Goal: Task Accomplishment & Management: Manage account settings

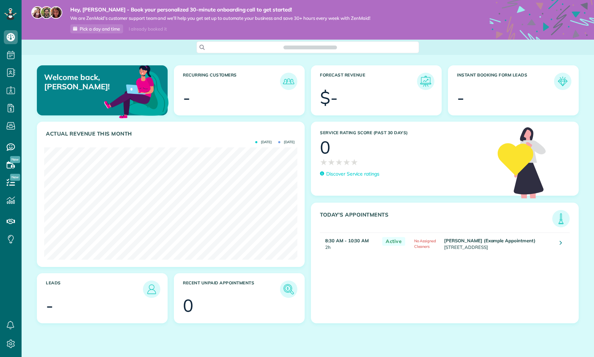
scroll to position [112, 253]
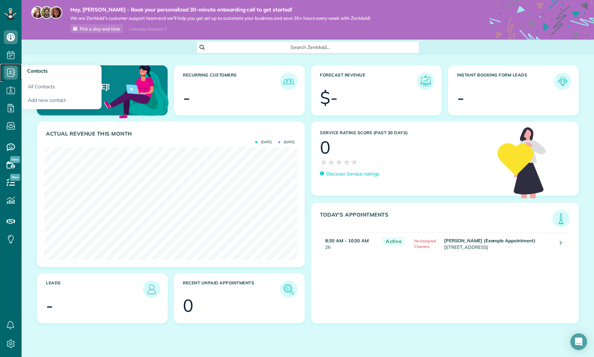
click at [14, 71] on use at bounding box center [11, 73] width 8 height 8
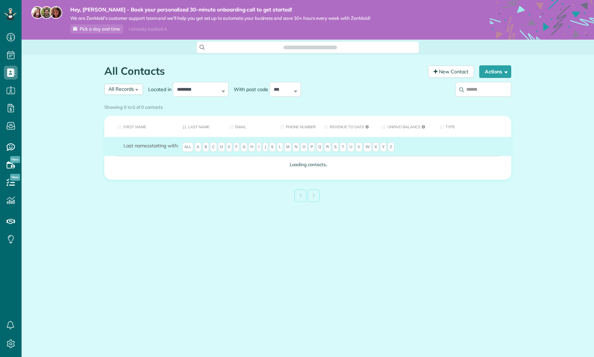
scroll to position [3, 3]
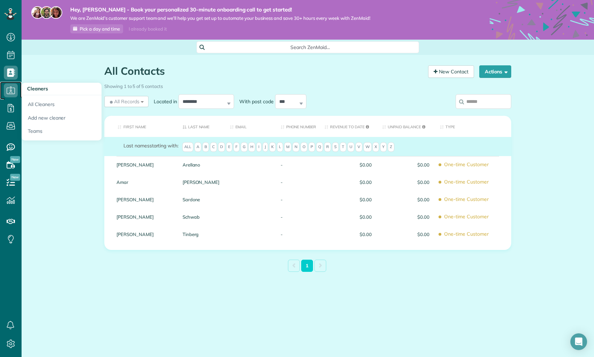
click at [12, 88] on icon at bounding box center [11, 90] width 14 height 14
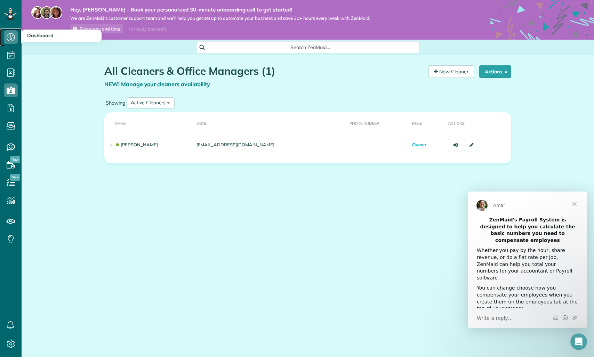
click at [11, 41] on use at bounding box center [11, 37] width 8 height 8
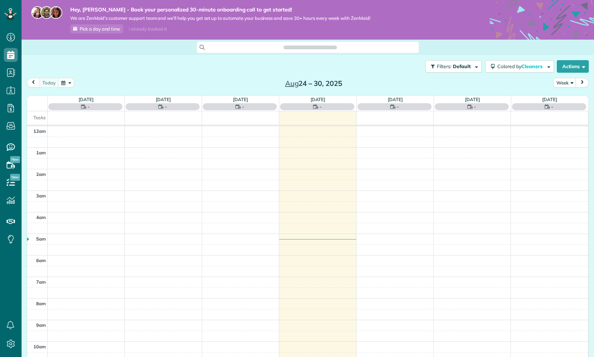
scroll to position [151, 0]
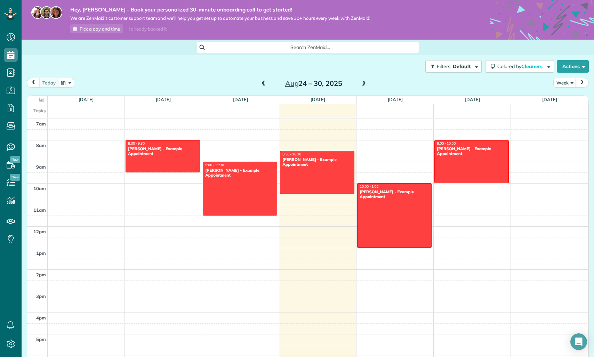
drag, startPoint x: 85, startPoint y: 13, endPoint x: 104, endPoint y: 13, distance: 19.5
click at [104, 13] on div "Hey, jim - Book your personalized 30-minute onboarding call to get started! We …" at bounding box center [214, 19] width 311 height 27
drag, startPoint x: 72, startPoint y: 10, endPoint x: 84, endPoint y: 10, distance: 12.5
click at [84, 10] on strong "Hey, [PERSON_NAME] - Book your personalized 30-minute onboarding call to get st…" at bounding box center [220, 9] width 300 height 7
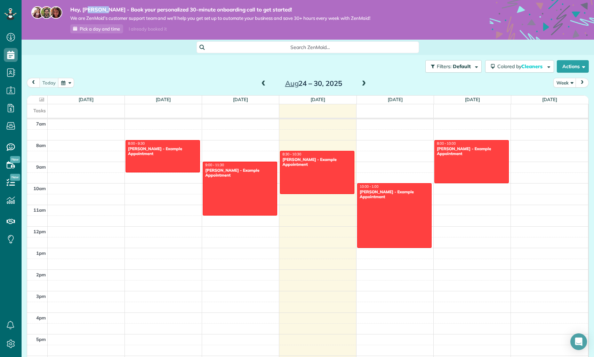
click at [84, 10] on strong "Hey, [PERSON_NAME] - Book your personalized 30-minute onboarding call to get st…" at bounding box center [220, 9] width 300 height 7
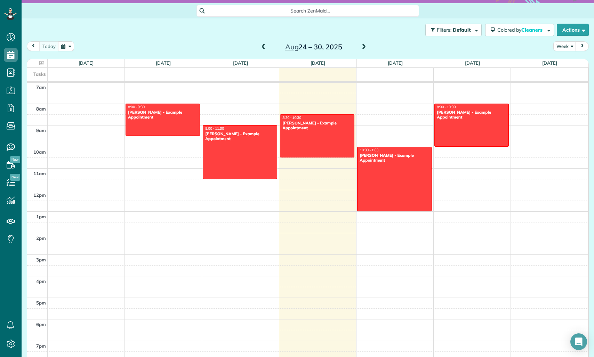
scroll to position [0, 0]
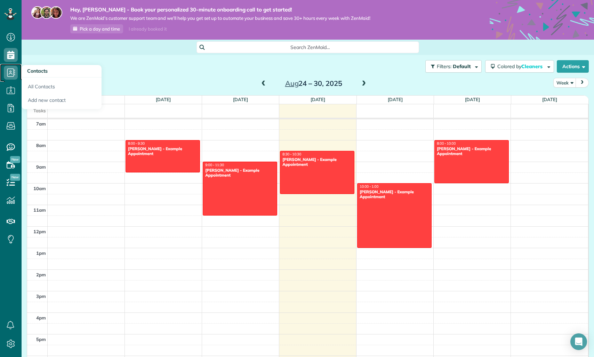
click at [17, 73] on icon at bounding box center [11, 73] width 14 height 14
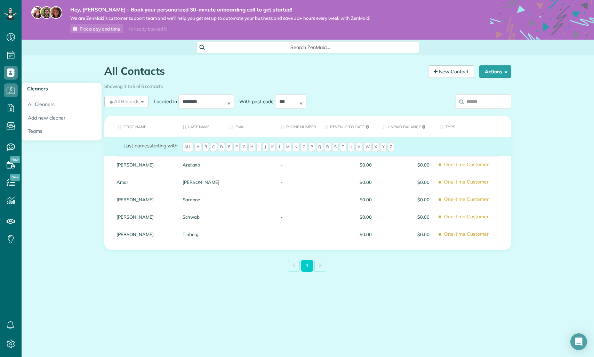
scroll to position [3, 3]
click at [15, 90] on use at bounding box center [11, 90] width 8 height 7
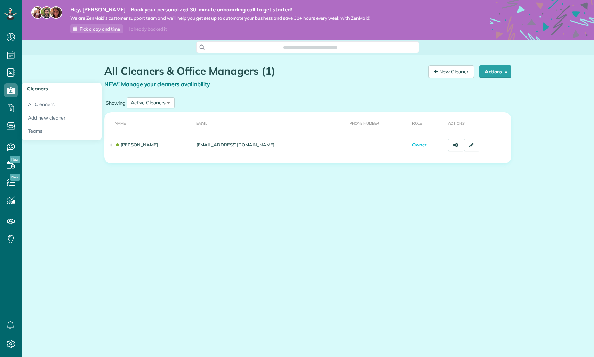
scroll to position [3, 3]
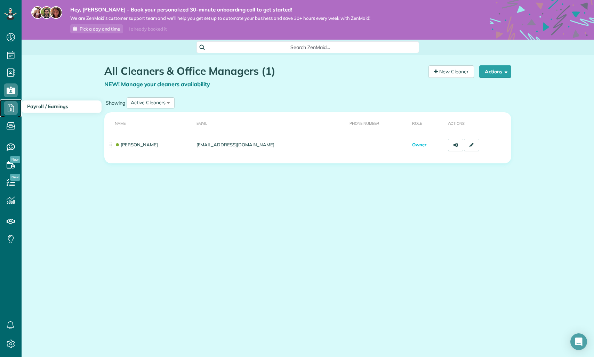
click at [13, 107] on icon at bounding box center [11, 108] width 14 height 14
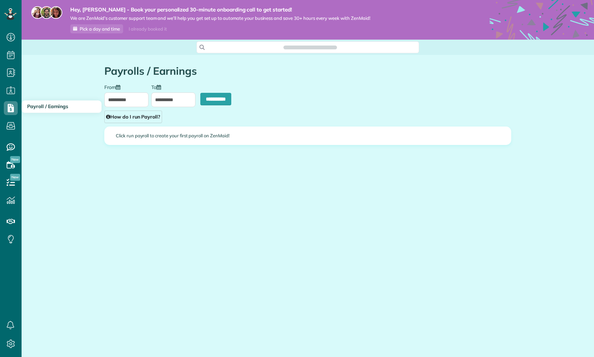
scroll to position [3, 3]
type input "**********"
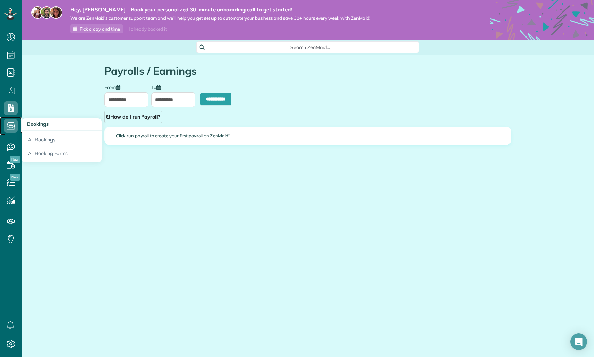
click at [15, 123] on icon at bounding box center [11, 126] width 14 height 14
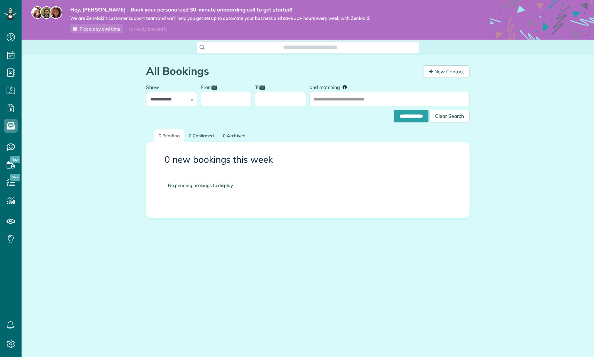
scroll to position [3, 3]
click at [14, 111] on icon at bounding box center [11, 108] width 14 height 14
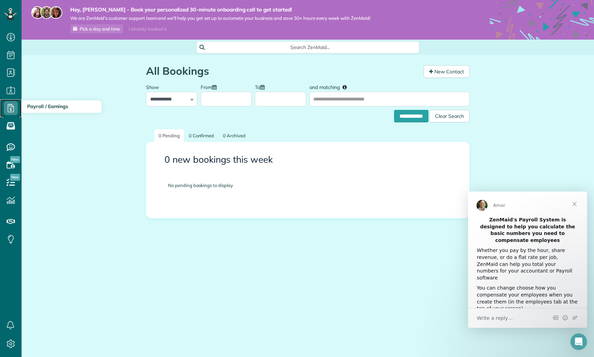
scroll to position [0, 0]
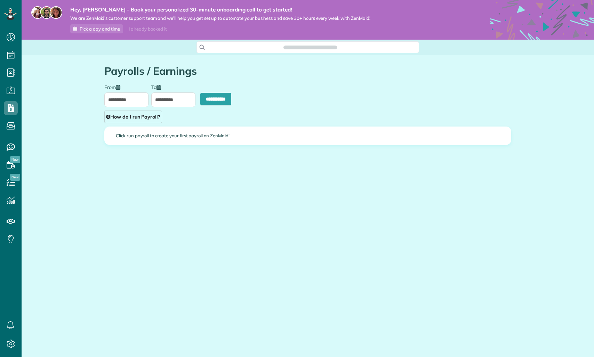
scroll to position [3, 3]
type input "**********"
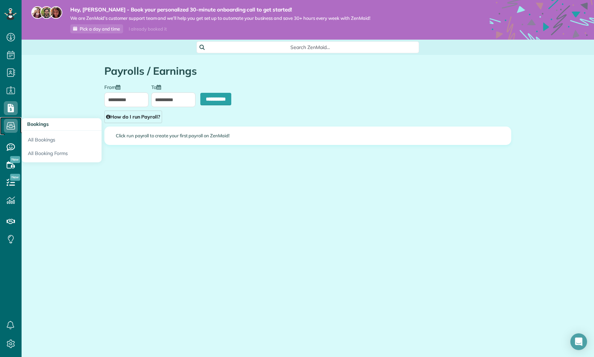
click at [14, 124] on icon at bounding box center [11, 126] width 14 height 14
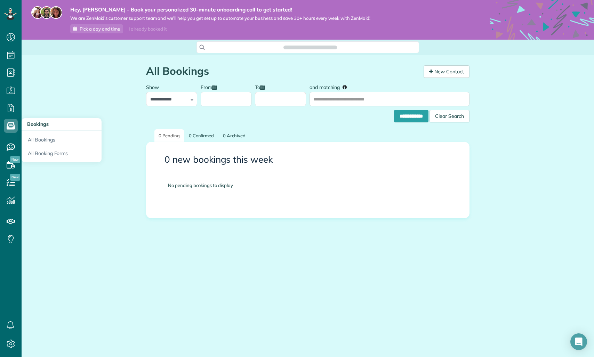
scroll to position [3, 3]
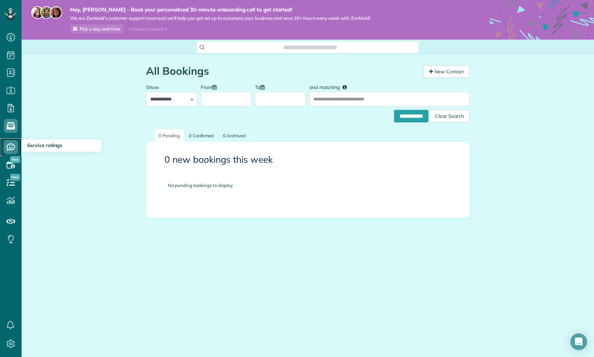
click at [14, 143] on icon at bounding box center [11, 147] width 14 height 14
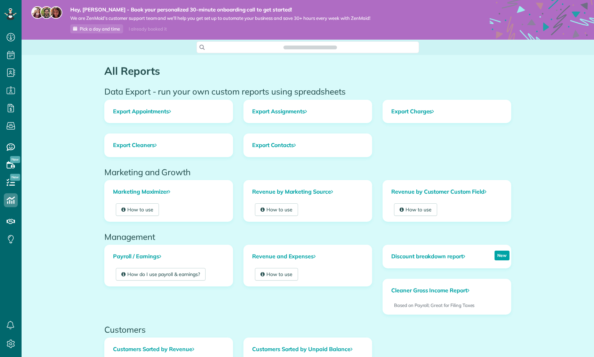
scroll to position [3, 3]
click at [10, 217] on icon at bounding box center [11, 222] width 14 height 14
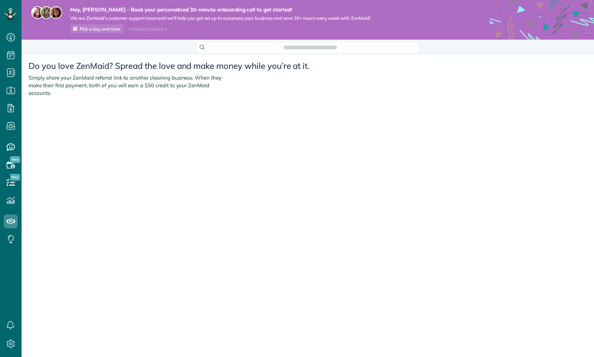
scroll to position [3, 3]
click at [15, 147] on use at bounding box center [11, 147] width 8 height 7
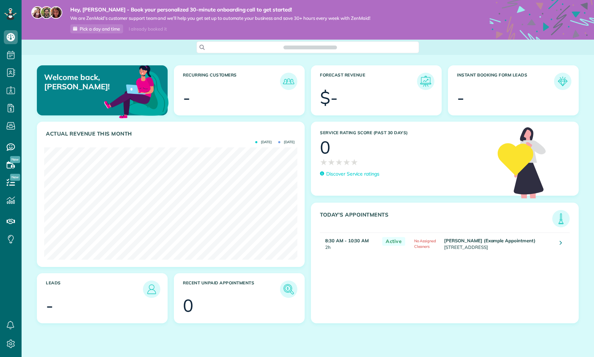
scroll to position [3, 3]
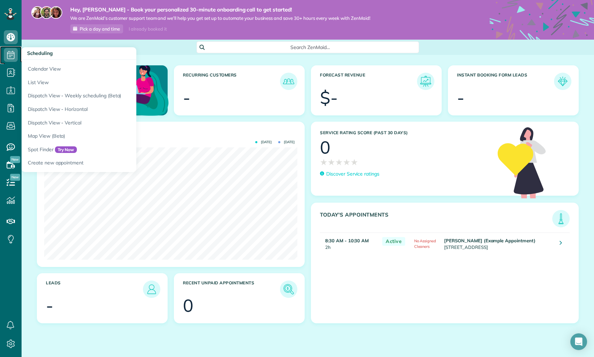
click at [17, 54] on icon at bounding box center [11, 55] width 14 height 14
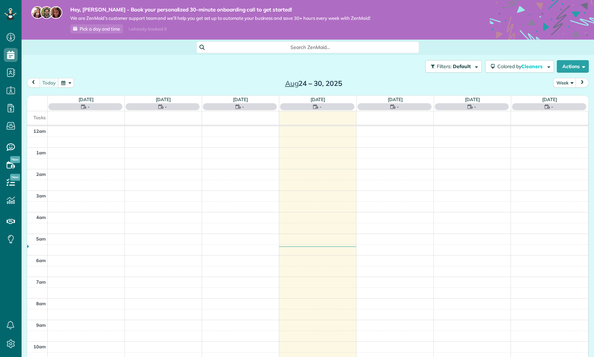
scroll to position [151, 0]
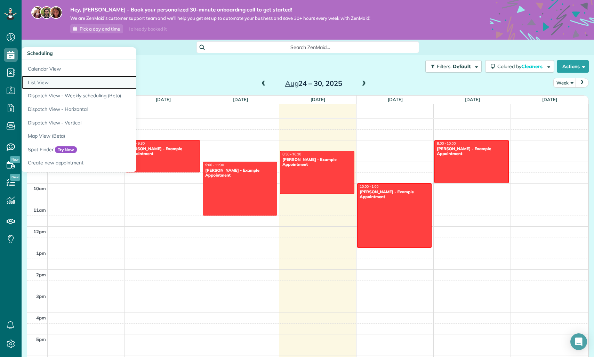
click at [34, 81] on link "List View" at bounding box center [109, 83] width 174 height 14
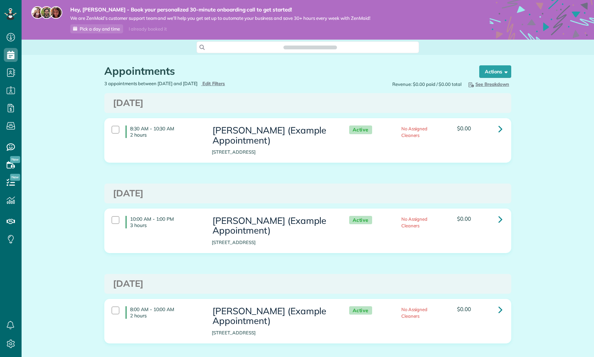
scroll to position [357, 22]
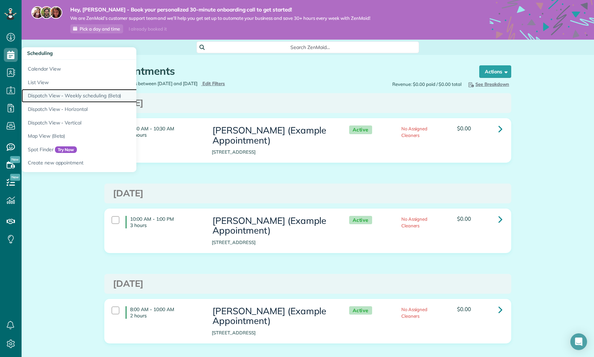
click at [47, 91] on link "Dispatch View - Weekly scheduling (Beta)" at bounding box center [109, 96] width 174 height 14
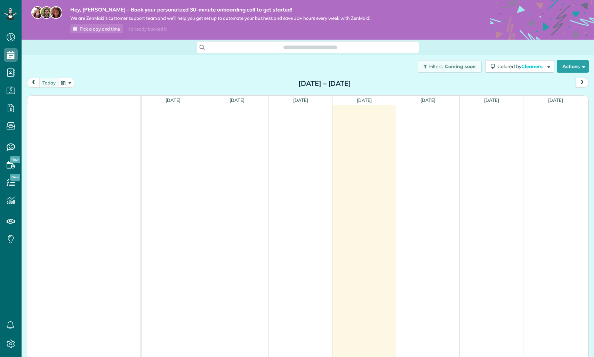
scroll to position [3, 3]
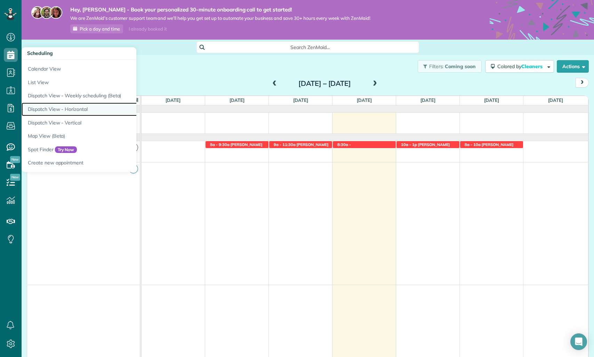
click at [45, 106] on link "Dispatch View - Horizontal" at bounding box center [109, 110] width 174 height 14
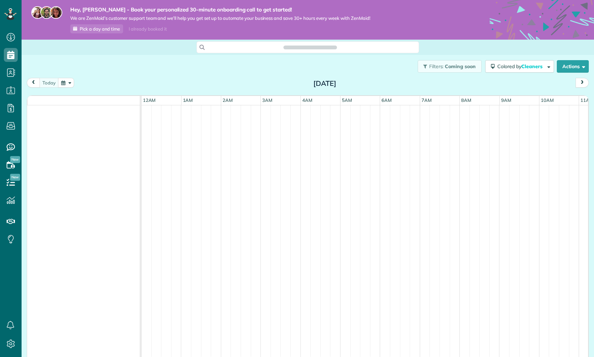
scroll to position [0, 239]
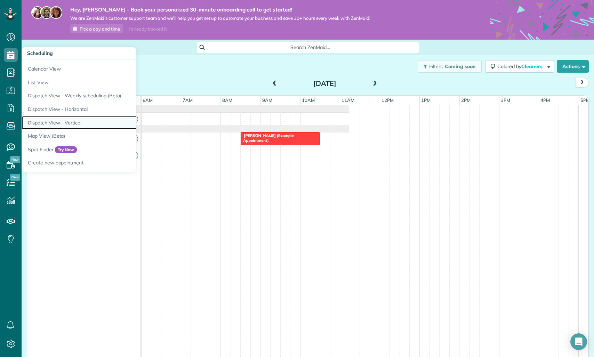
click at [69, 120] on link "Dispatch View - Vertical" at bounding box center [109, 123] width 174 height 14
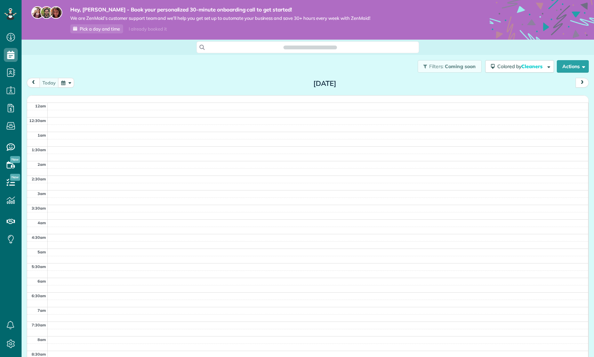
scroll to position [176, 0]
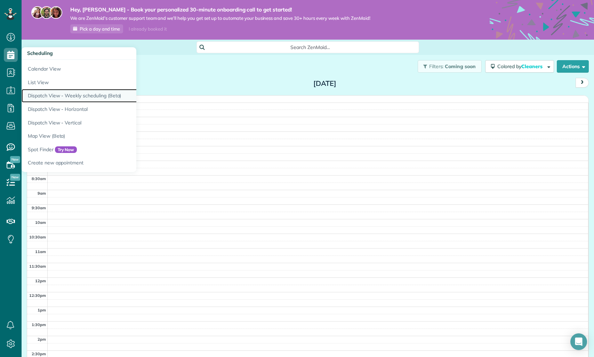
click at [60, 98] on link "Dispatch View - Weekly scheduling (Beta)" at bounding box center [109, 96] width 174 height 14
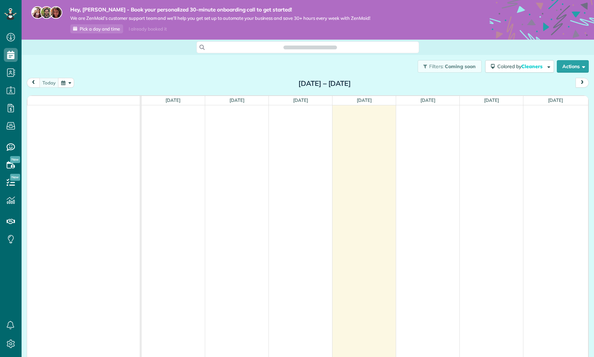
scroll to position [3, 3]
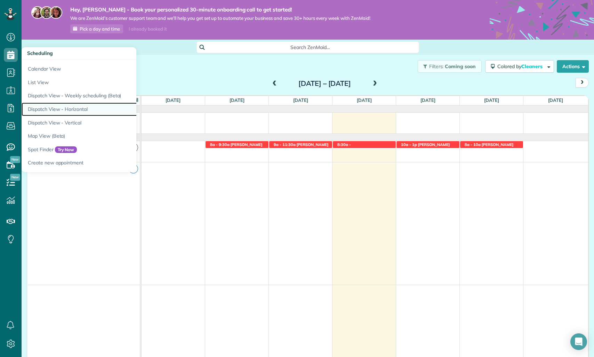
click at [64, 109] on link "Dispatch View - Horizontal" at bounding box center [109, 110] width 174 height 14
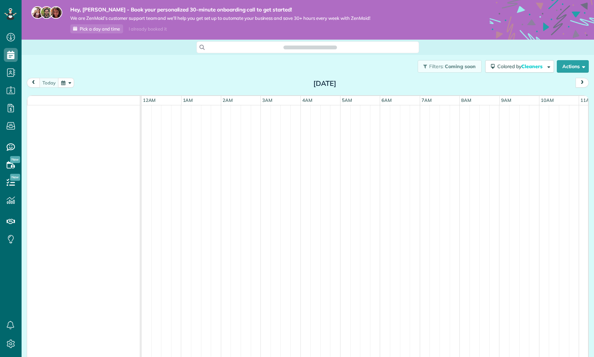
scroll to position [0, 239]
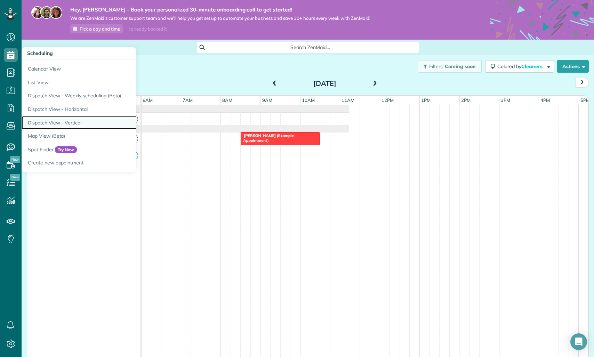
click at [77, 119] on link "Dispatch View - Vertical" at bounding box center [109, 123] width 174 height 14
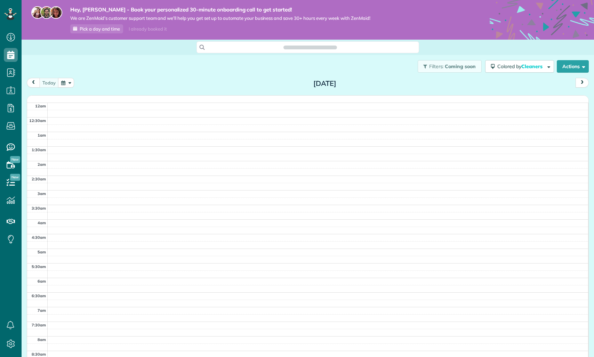
scroll to position [176, 0]
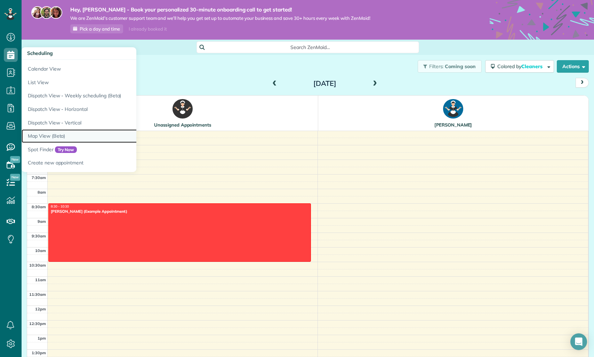
click at [51, 133] on link "Map View (Beta)" at bounding box center [109, 136] width 174 height 14
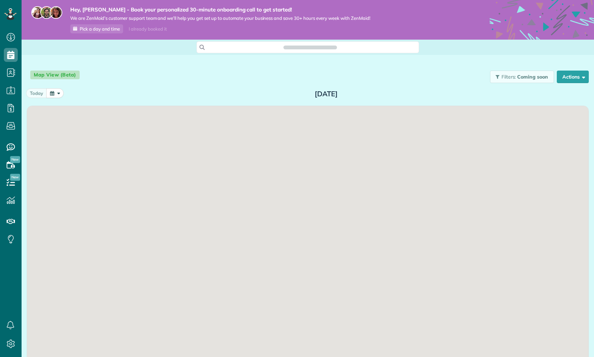
scroll to position [3, 3]
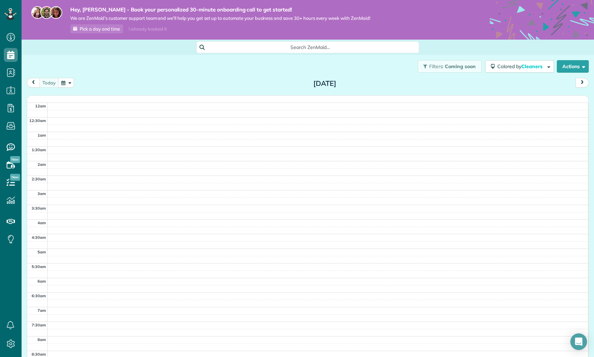
scroll to position [176, 0]
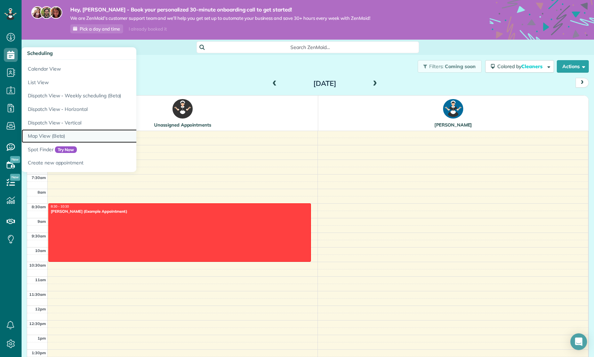
click at [55, 137] on link "Map View (Beta)" at bounding box center [109, 136] width 174 height 14
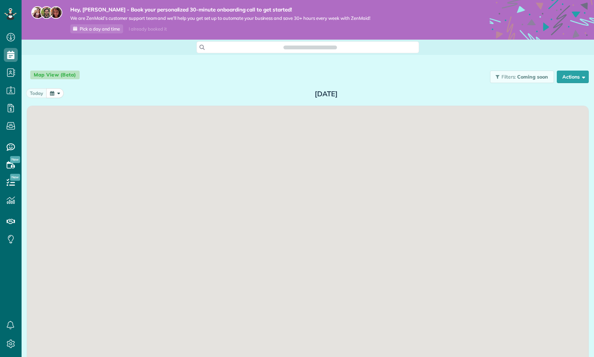
scroll to position [3, 3]
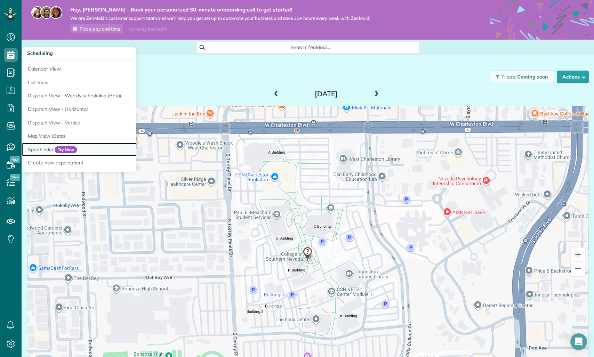
click at [62, 149] on span "Try Now" at bounding box center [66, 149] width 22 height 7
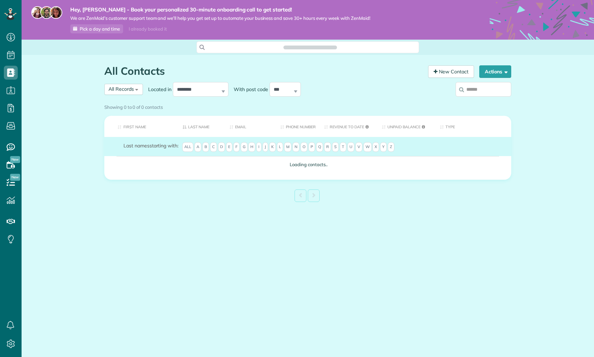
scroll to position [3, 3]
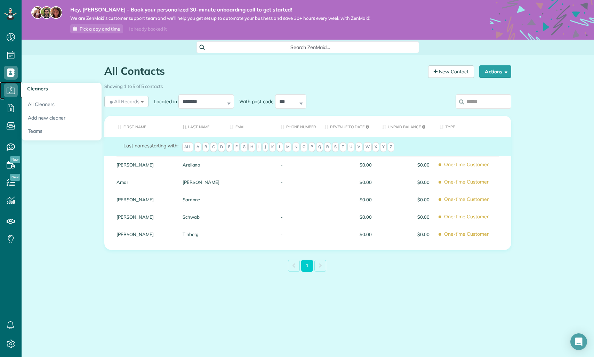
click at [14, 90] on icon at bounding box center [11, 90] width 14 height 14
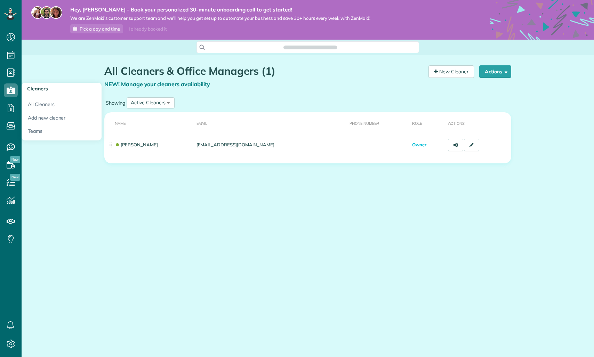
scroll to position [3, 3]
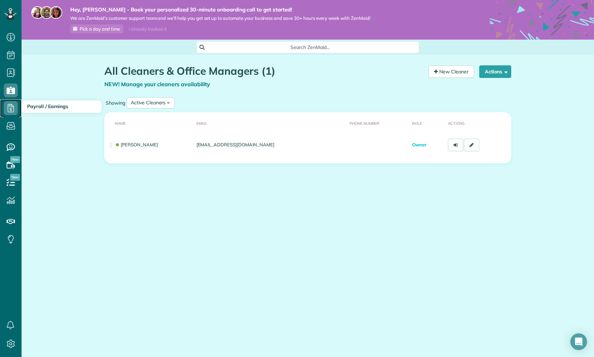
click at [12, 109] on icon at bounding box center [11, 108] width 14 height 14
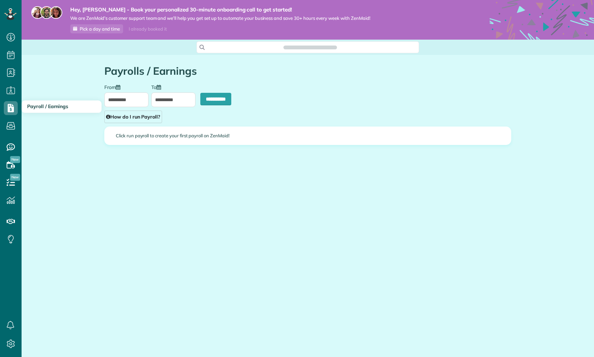
scroll to position [3, 3]
type input "**********"
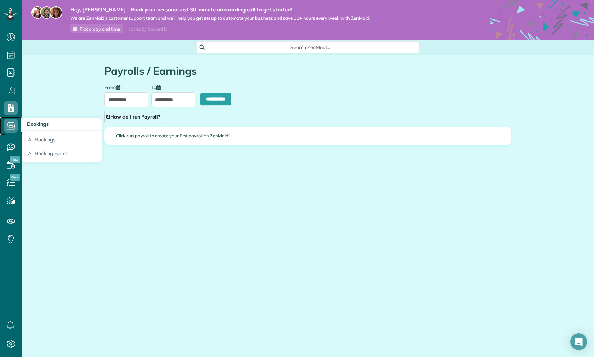
click at [11, 124] on use at bounding box center [11, 125] width 8 height 7
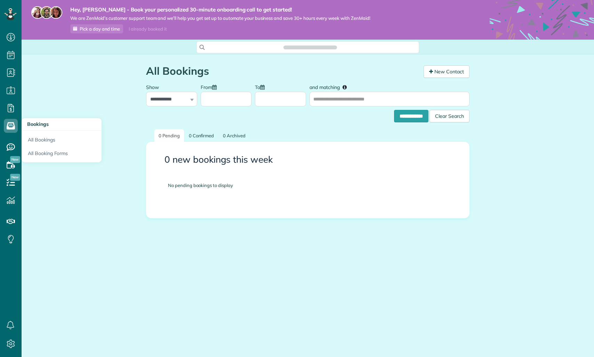
scroll to position [3, 3]
click at [35, 149] on link "All Booking Forms" at bounding box center [62, 155] width 80 height 16
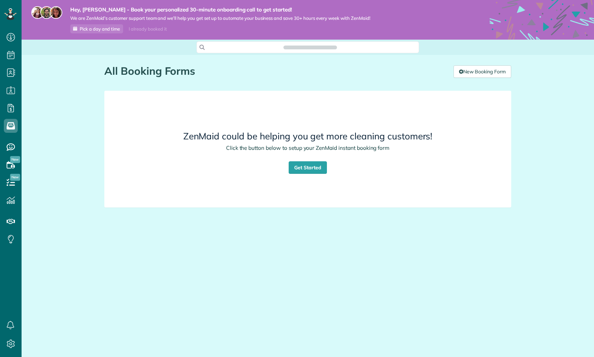
scroll to position [3, 3]
click at [10, 151] on icon at bounding box center [11, 147] width 14 height 14
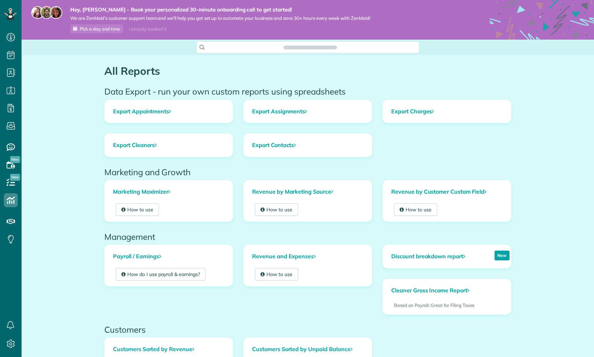
scroll to position [3, 3]
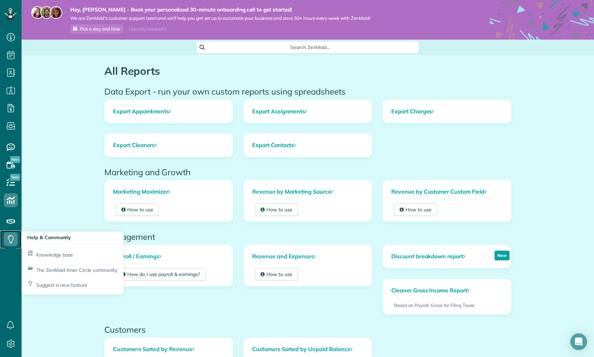
click at [11, 240] on icon at bounding box center [11, 239] width 14 height 14
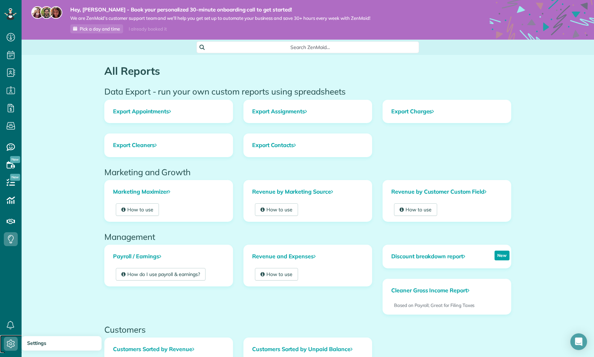
click at [13, 341] on icon at bounding box center [11, 344] width 14 height 14
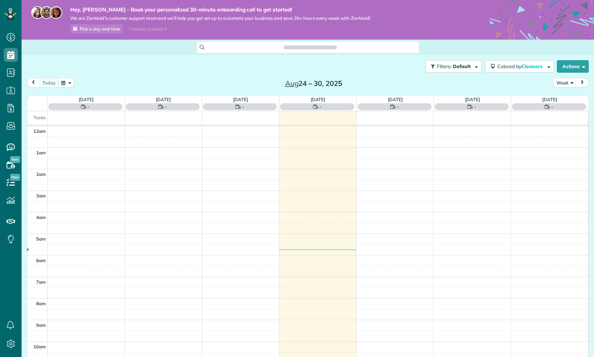
scroll to position [151, 0]
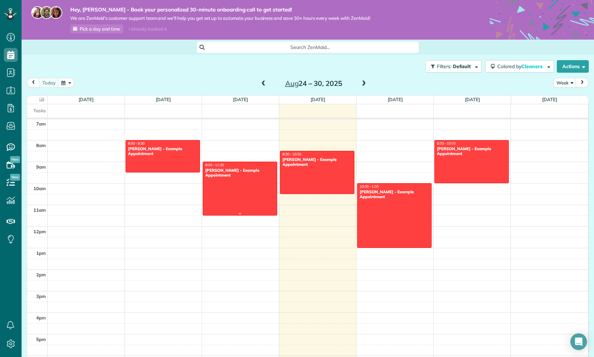
click at [256, 190] on div at bounding box center [240, 188] width 74 height 53
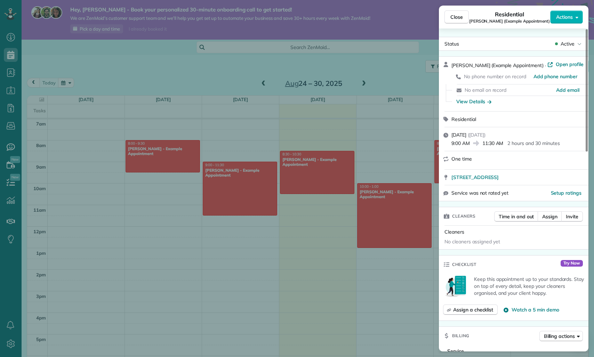
click at [351, 160] on div "Close Residential Carolyn Arellano (Example Appointment) Actions Status Active …" at bounding box center [297, 178] width 594 height 357
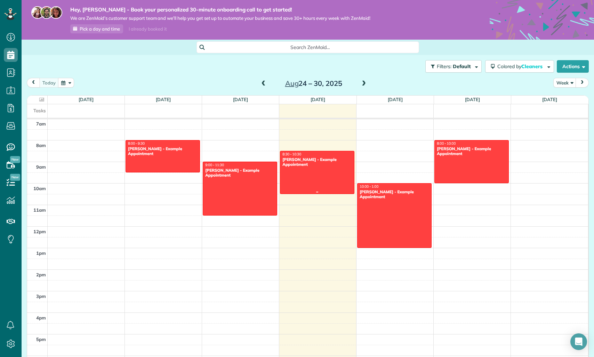
click at [335, 182] on div at bounding box center [317, 172] width 74 height 42
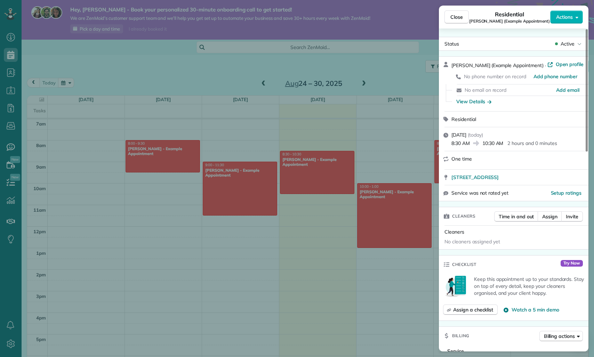
click at [349, 189] on div "Close Residential Sharon Tinberg (Example Appointment) Actions Status Active Sh…" at bounding box center [297, 178] width 594 height 357
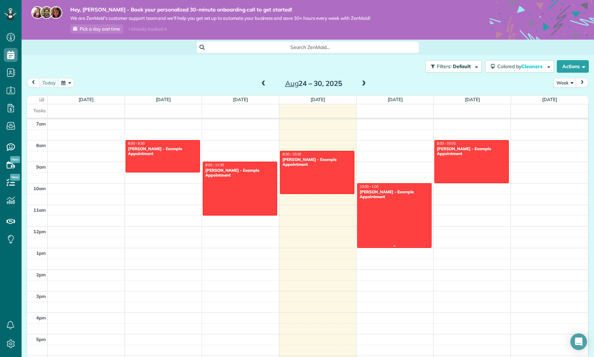
click at [397, 198] on div "Amar Ghose - Example Appointment" at bounding box center [394, 195] width 70 height 10
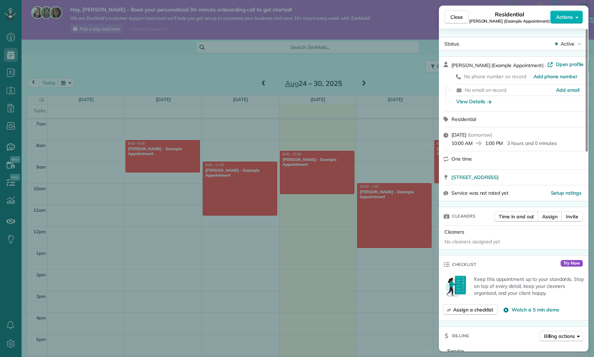
click at [394, 198] on div "Close Residential Amar Ghose (Example Appointment) Actions Status Active Amar G…" at bounding box center [297, 178] width 594 height 357
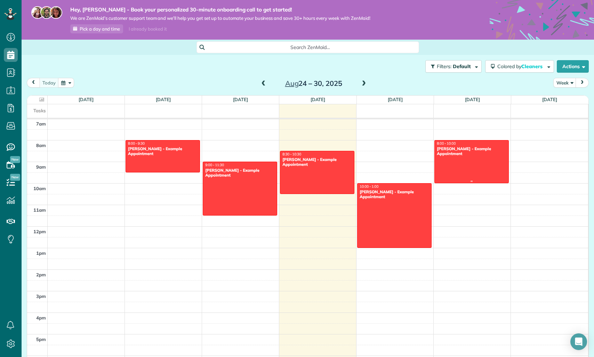
click at [457, 166] on div at bounding box center [472, 162] width 74 height 42
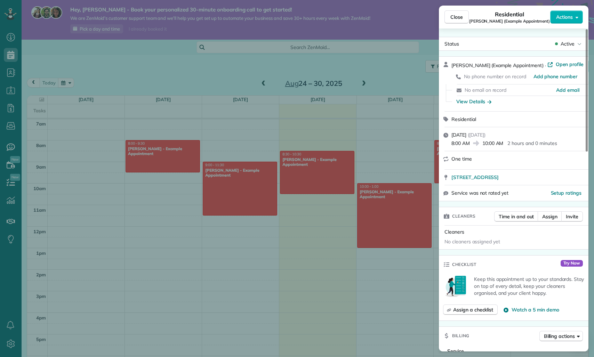
scroll to position [0, 0]
click at [548, 66] on link "Open profile" at bounding box center [566, 64] width 37 height 7
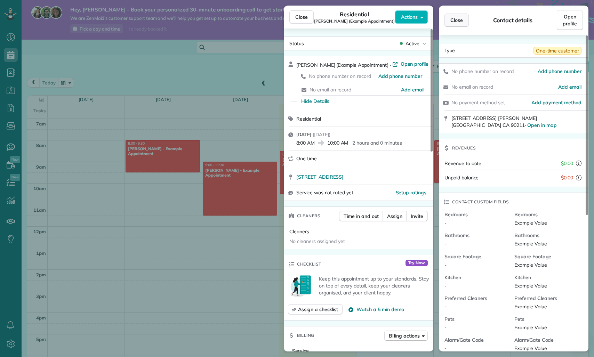
click at [455, 21] on span "Close" at bounding box center [456, 20] width 13 height 7
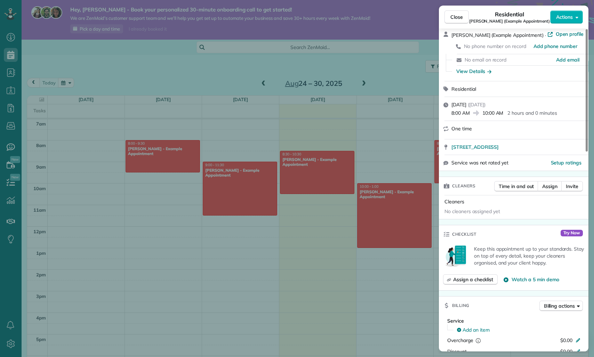
scroll to position [0, 0]
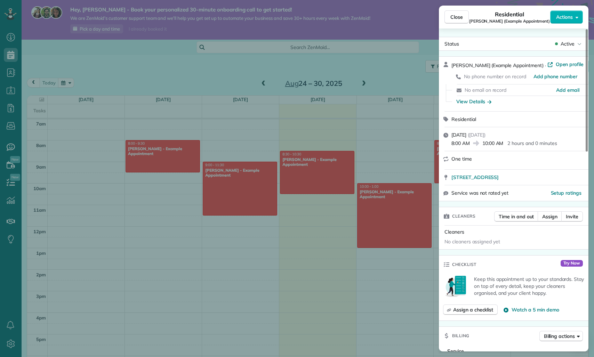
drag, startPoint x: 450, startPoint y: 193, endPoint x: 492, endPoint y: 193, distance: 42.1
click at [492, 193] on div "Service was not rated yet Setup ratings" at bounding box center [514, 192] width 150 height 15
click at [492, 193] on span "Service was not rated yet" at bounding box center [480, 193] width 57 height 7
drag, startPoint x: 455, startPoint y: 160, endPoint x: 461, endPoint y: 160, distance: 5.6
click at [460, 160] on span "One time" at bounding box center [462, 159] width 21 height 6
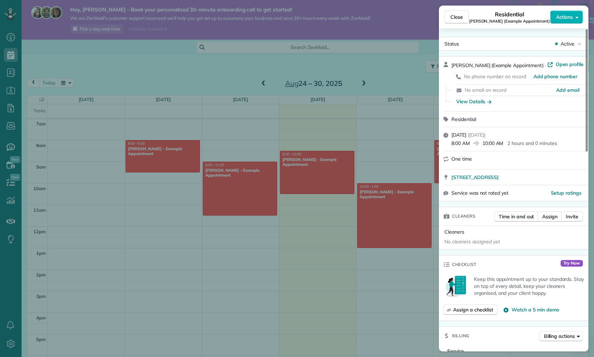
click at [461, 160] on span "One time" at bounding box center [462, 159] width 21 height 6
click at [378, 163] on div "Close Residential Chris Schwab (Example Appointment) Actions Status Active Chri…" at bounding box center [297, 178] width 594 height 357
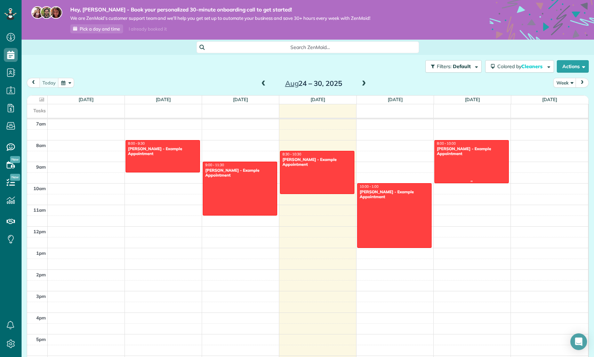
click at [452, 165] on div at bounding box center [472, 162] width 74 height 42
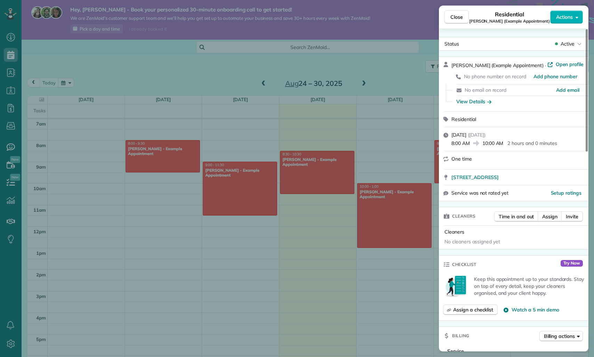
click at [549, 21] on div "Residential Chris Schwab (Example Appointment)" at bounding box center [509, 17] width 81 height 14
click at [551, 21] on button "Actions" at bounding box center [566, 16] width 33 height 13
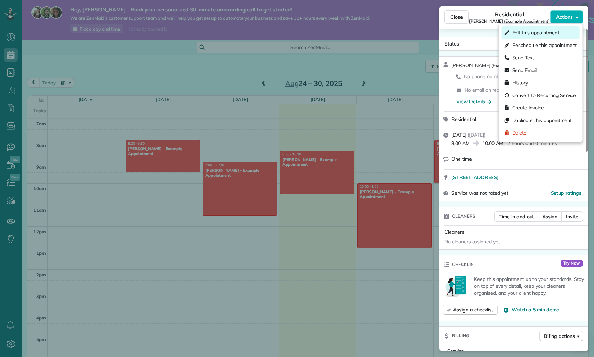
click at [548, 35] on span "Edit this appointment" at bounding box center [535, 32] width 47 height 7
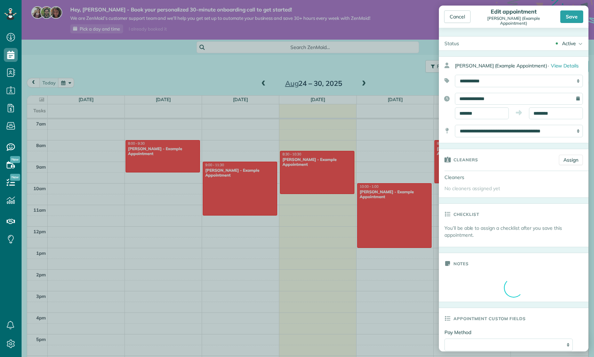
click at [473, 18] on div "Cancel" at bounding box center [459, 16] width 30 height 13
click at [467, 18] on div "Cancel" at bounding box center [457, 16] width 26 height 13
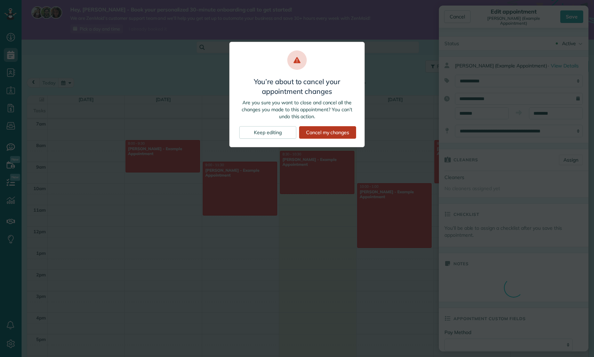
click at [326, 129] on div "Cancel my changes" at bounding box center [327, 132] width 57 height 13
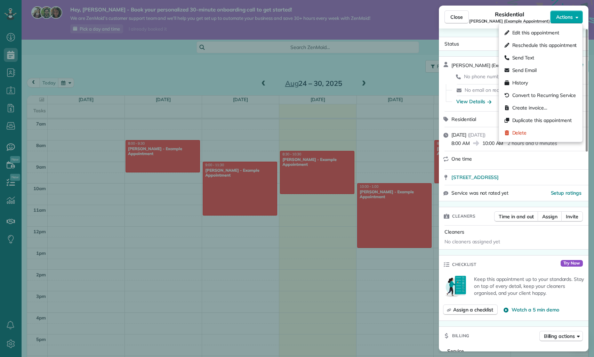
click at [557, 18] on span "Actions" at bounding box center [564, 17] width 17 height 7
click at [546, 45] on span "Reschedule this appointment" at bounding box center [544, 45] width 65 height 7
select select "*"
select select "****"
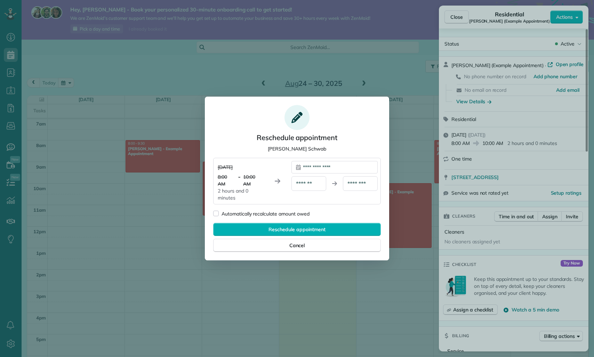
click at [314, 171] on div "**********" at bounding box center [335, 167] width 86 height 13
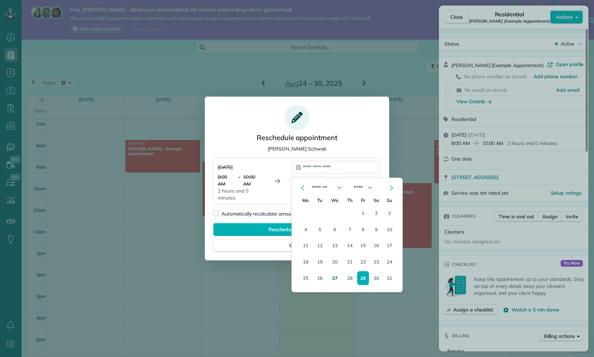
click at [318, 157] on div "**********" at bounding box center [297, 170] width 168 height 131
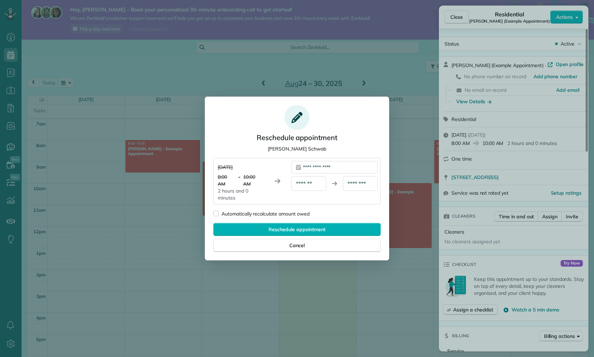
click at [243, 215] on div "Automatically recalculate amount owed" at bounding box center [266, 213] width 88 height 7
click at [258, 215] on div "Automatically recalculate amount owed" at bounding box center [266, 213] width 88 height 7
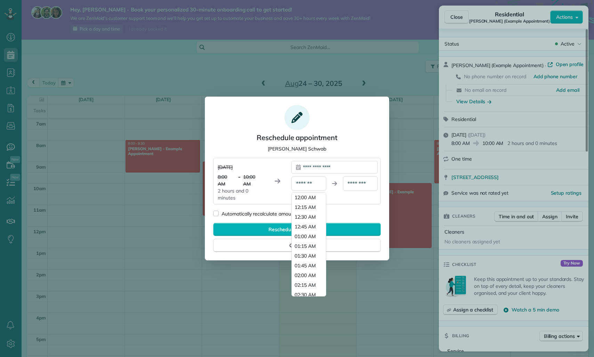
click at [322, 183] on div "*******" at bounding box center [309, 183] width 35 height 15
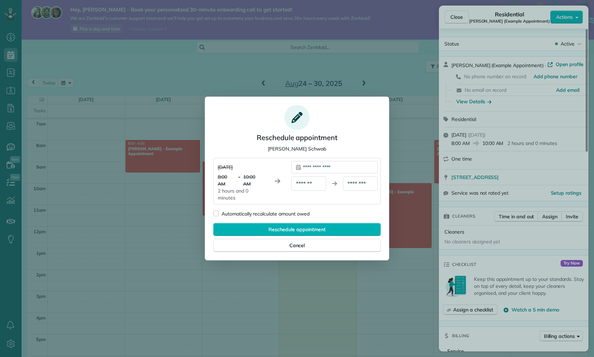
click at [328, 168] on div "**********" at bounding box center [335, 167] width 86 height 13
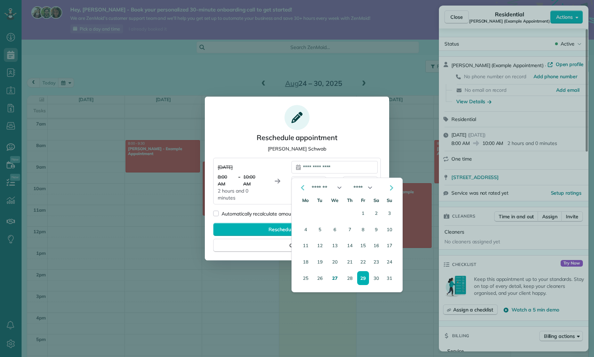
drag, startPoint x: 326, startPoint y: 152, endPoint x: 330, endPoint y: 151, distance: 3.6
click at [326, 152] on div "Reschedule appointment Chris Schwab" at bounding box center [297, 128] width 81 height 47
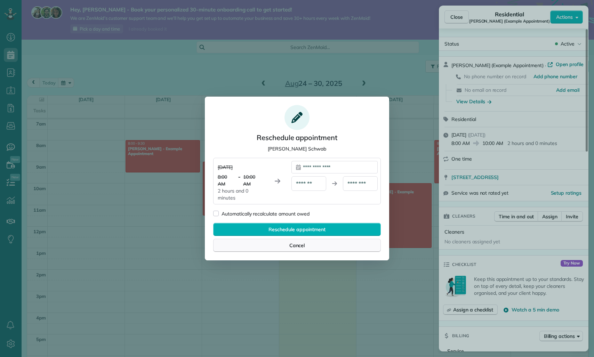
click at [308, 248] on div "Cancel" at bounding box center [297, 245] width 168 height 13
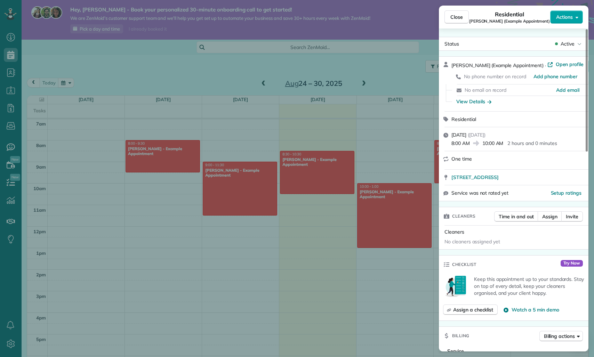
click at [567, 14] on span "Actions" at bounding box center [564, 17] width 17 height 7
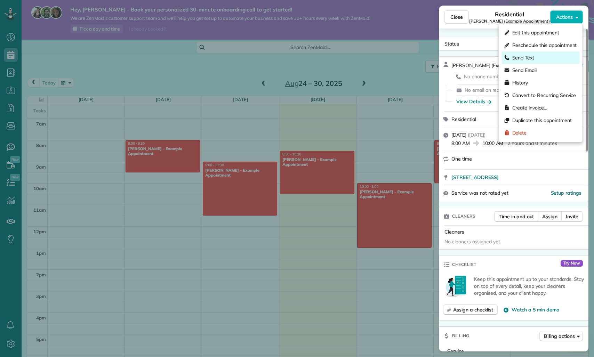
click at [542, 63] on div "Send Text" at bounding box center [541, 57] width 78 height 13
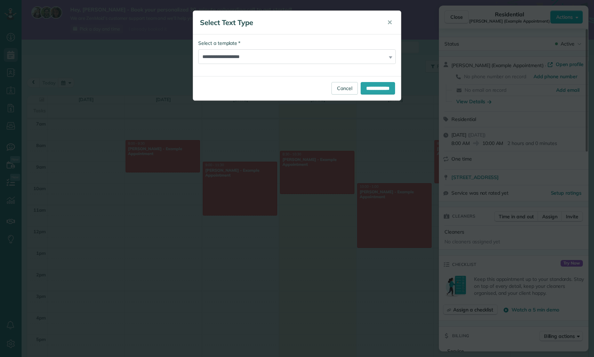
click at [541, 66] on div "**********" at bounding box center [297, 178] width 594 height 357
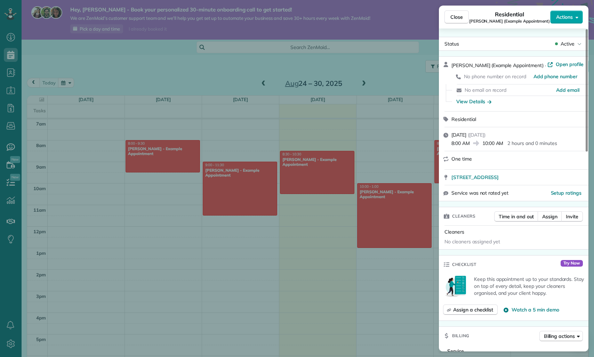
click at [567, 14] on span "Actions" at bounding box center [564, 17] width 17 height 7
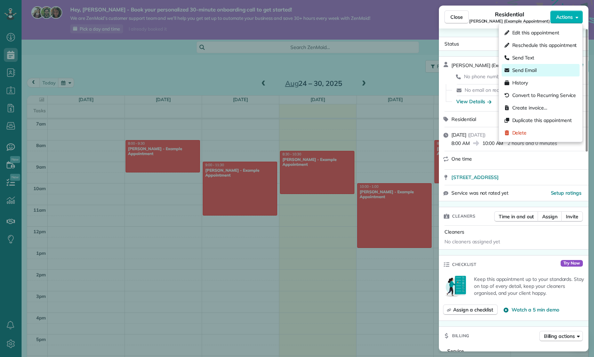
click at [545, 72] on div "Send Email" at bounding box center [541, 70] width 78 height 13
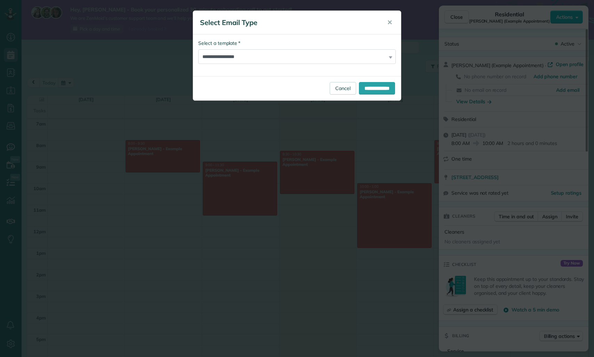
click at [544, 73] on div "**********" at bounding box center [297, 178] width 594 height 357
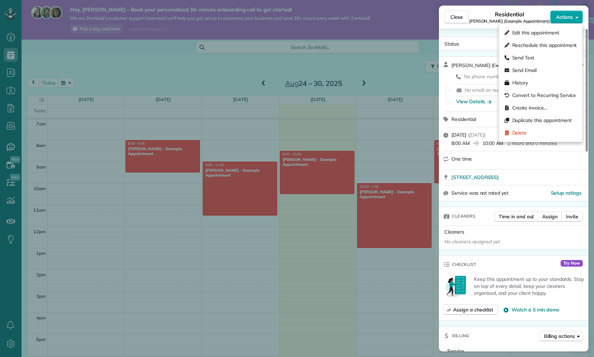
click at [556, 19] on span "Actions" at bounding box center [564, 17] width 17 height 7
click at [547, 65] on div "Send Email" at bounding box center [541, 70] width 78 height 13
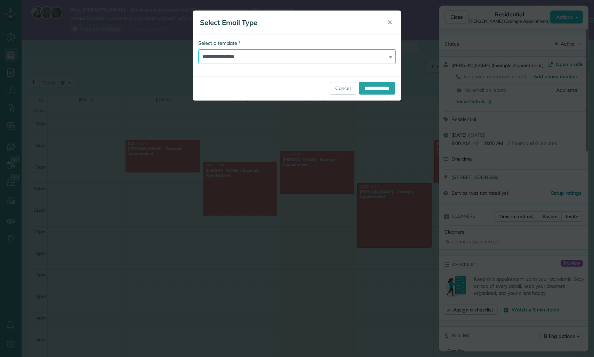
click at [251, 61] on select "**********" at bounding box center [297, 56] width 198 height 15
drag, startPoint x: 326, startPoint y: 86, endPoint x: 364, endPoint y: 79, distance: 38.5
click at [330, 86] on link "Cancel" at bounding box center [343, 88] width 26 height 13
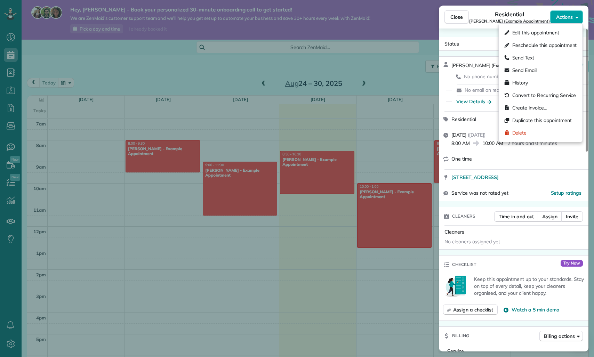
click at [567, 18] on span "Actions" at bounding box center [564, 17] width 17 height 7
click at [529, 100] on div "Convert to Recurring Service" at bounding box center [541, 95] width 78 height 13
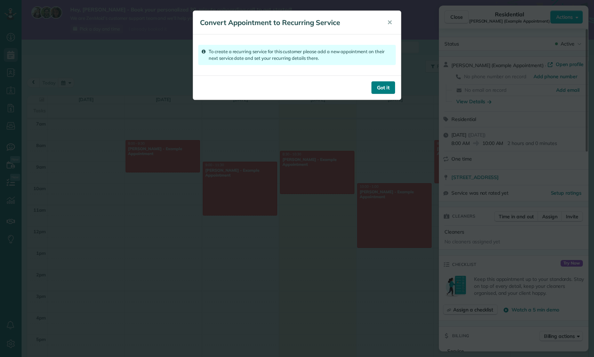
click at [376, 86] on button "Got it" at bounding box center [384, 87] width 24 height 13
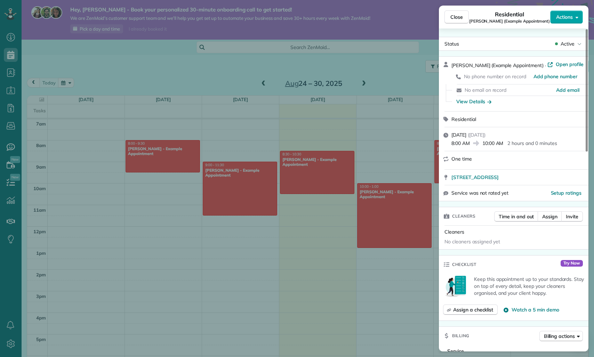
click at [574, 18] on button "Actions" at bounding box center [566, 16] width 33 height 13
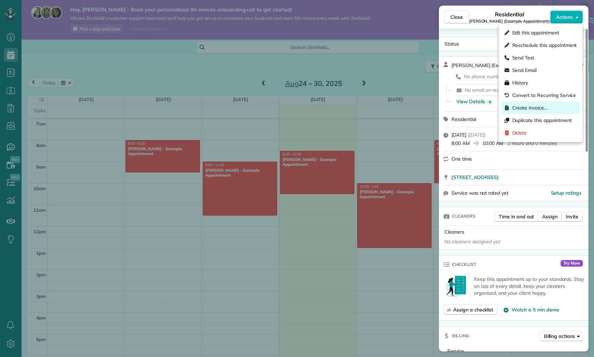
click at [553, 109] on div "Create invoice…" at bounding box center [541, 108] width 78 height 13
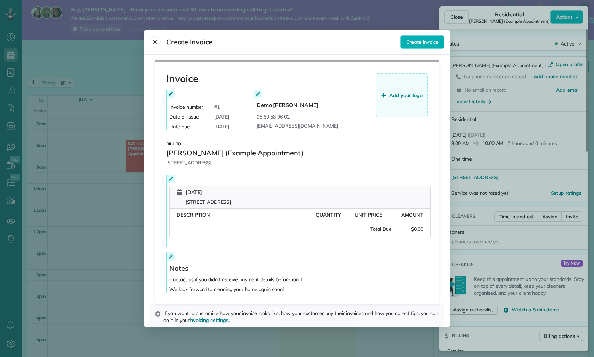
click at [419, 97] on span "Add your logo" at bounding box center [405, 95] width 33 height 7
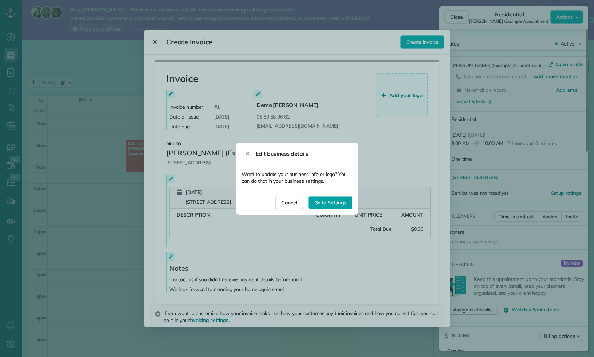
click at [327, 201] on span "Go to Settings" at bounding box center [330, 202] width 32 height 7
click at [286, 208] on div "Cancel" at bounding box center [289, 202] width 27 height 13
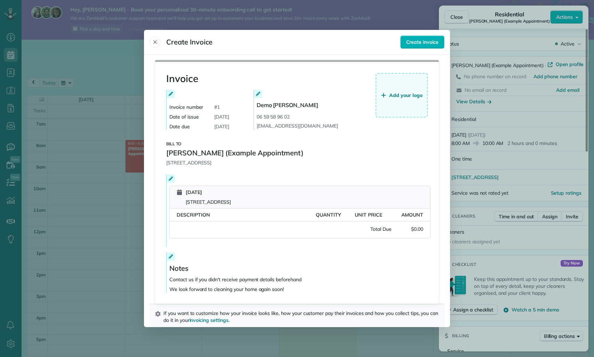
click at [403, 98] on span "Add your logo" at bounding box center [405, 95] width 33 height 7
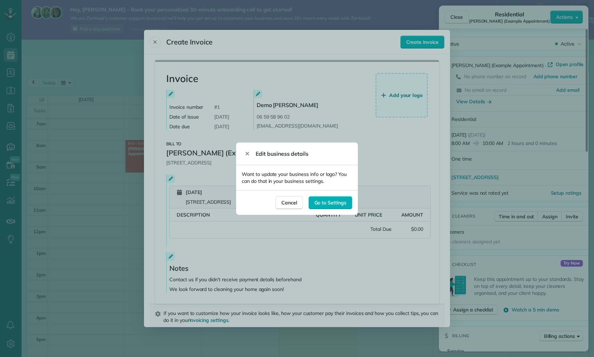
drag, startPoint x: 264, startPoint y: 154, endPoint x: 287, endPoint y: 154, distance: 23.3
click at [280, 154] on span "Edit business details" at bounding box center [282, 154] width 53 height 8
drag, startPoint x: 287, startPoint y: 154, endPoint x: 290, endPoint y: 186, distance: 31.8
click at [287, 154] on span "Edit business details" at bounding box center [282, 154] width 53 height 8
click at [289, 202] on span "Cancel" at bounding box center [289, 202] width 16 height 7
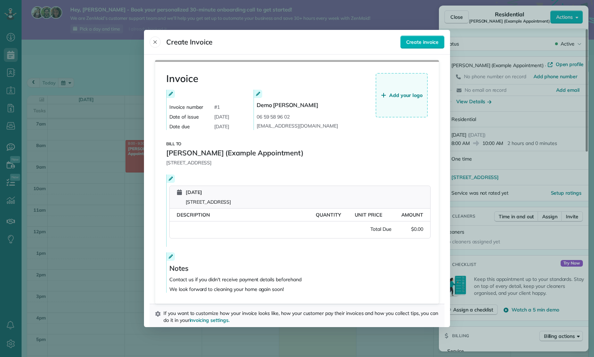
scroll to position [4, 0]
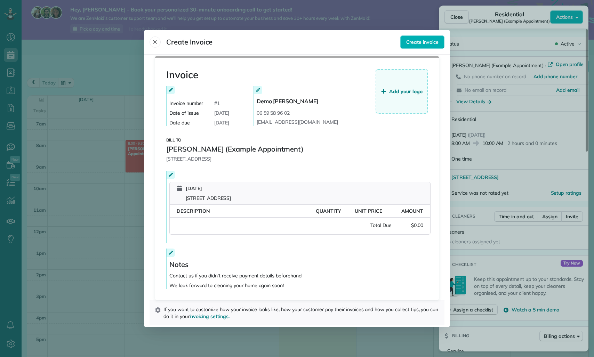
click at [199, 210] on span "Description" at bounding box center [193, 211] width 33 height 6
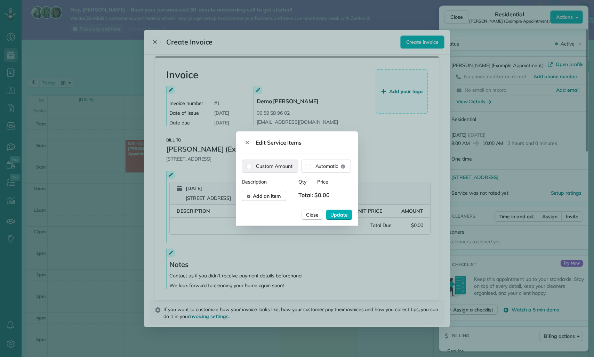
click at [297, 166] on label "Custom Amount" at bounding box center [270, 166] width 56 height 13
click at [301, 166] on fieldset "Custom Amount Automatic" at bounding box center [296, 166] width 109 height 13
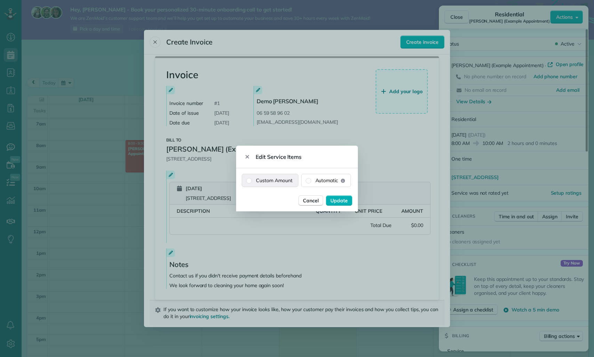
drag, startPoint x: 284, startPoint y: 169, endPoint x: 280, endPoint y: 177, distance: 8.7
click at [284, 170] on div "Custom Amount Automatic Cancel Update" at bounding box center [297, 189] width 122 height 43
click at [279, 179] on label "Custom Amount" at bounding box center [270, 180] width 56 height 13
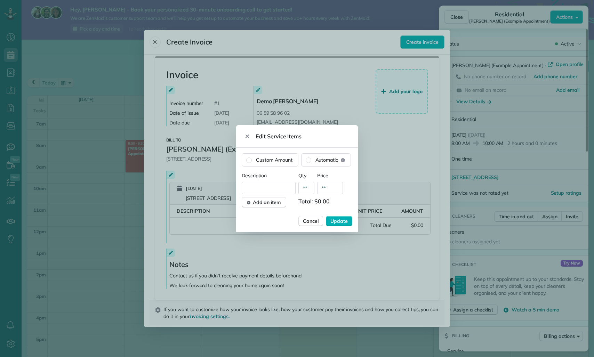
click at [285, 188] on input "text" at bounding box center [269, 188] width 54 height 13
type input "*****"
click at [332, 193] on input "**" at bounding box center [330, 188] width 26 height 13
click at [326, 190] on input "**" at bounding box center [330, 188] width 26 height 13
type input "****"
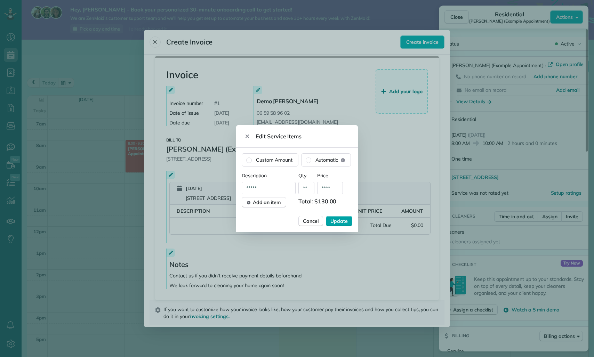
click at [340, 219] on span "Update" at bounding box center [338, 221] width 17 height 7
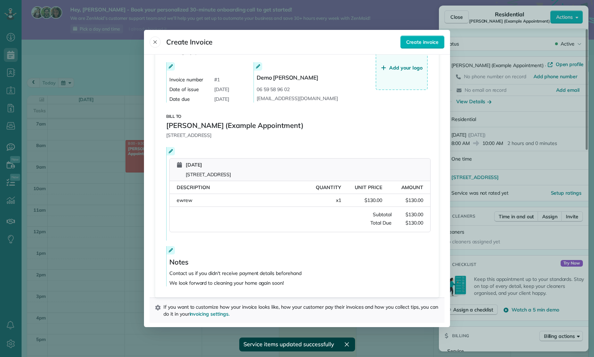
scroll to position [29, 0]
click at [262, 265] on div "Notes" at bounding box center [299, 262] width 261 height 13
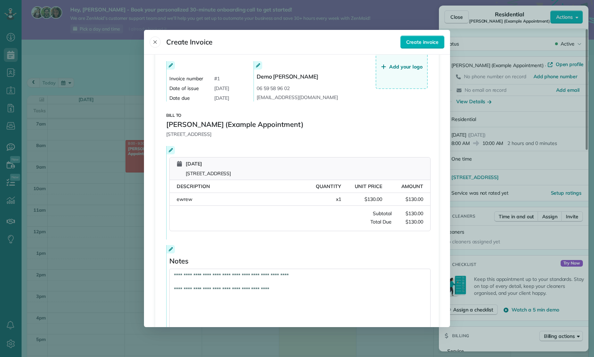
click at [177, 255] on div "**********" at bounding box center [297, 294] width 262 height 99
click at [184, 274] on textarea "**********" at bounding box center [299, 300] width 261 height 62
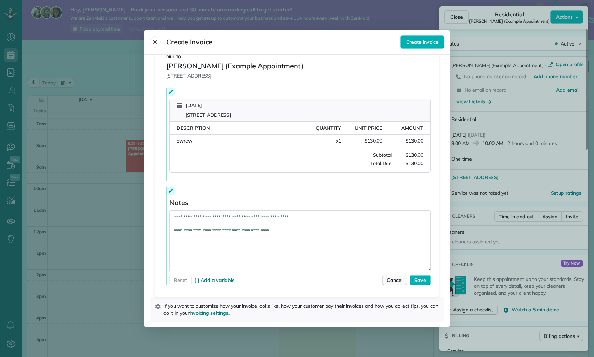
click at [397, 279] on span "Cancel" at bounding box center [395, 280] width 16 height 7
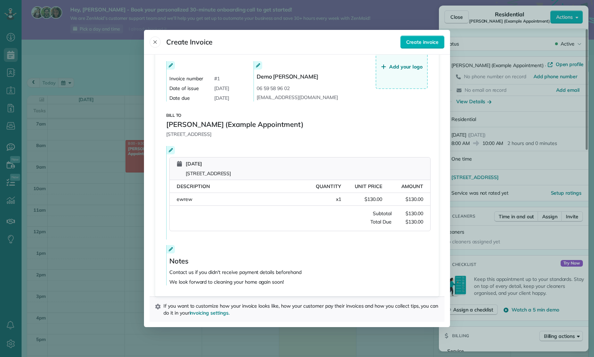
scroll to position [0, 0]
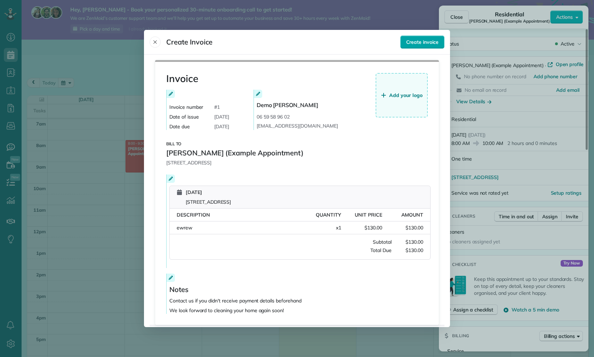
click at [413, 42] on span "Create invoice" at bounding box center [422, 42] width 32 height 7
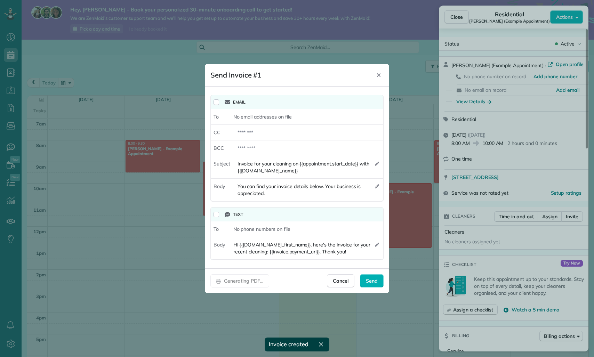
drag, startPoint x: 207, startPoint y: 76, endPoint x: 232, endPoint y: 77, distance: 25.1
click at [232, 77] on header "Send Invoice #1 Edit Email Body Close" at bounding box center [297, 75] width 184 height 23
drag, startPoint x: 232, startPoint y: 77, endPoint x: 246, endPoint y: 78, distance: 13.6
click at [233, 77] on div "Send Invoice #1" at bounding box center [235, 75] width 51 height 9
click at [289, 219] on div "Text" at bounding box center [302, 215] width 161 height 14
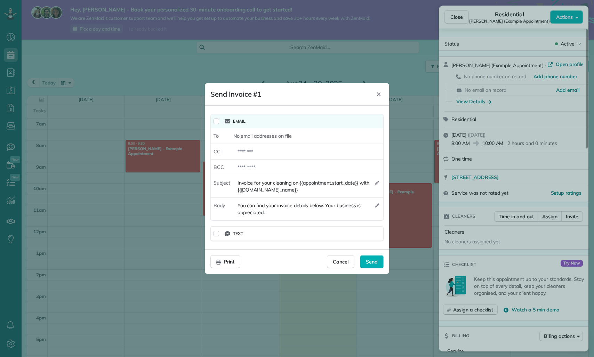
click at [293, 232] on div "Text" at bounding box center [303, 234] width 156 height 8
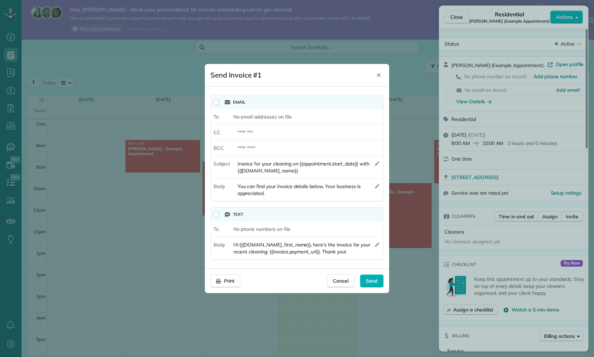
click at [341, 281] on span "Cancel" at bounding box center [341, 281] width 16 height 7
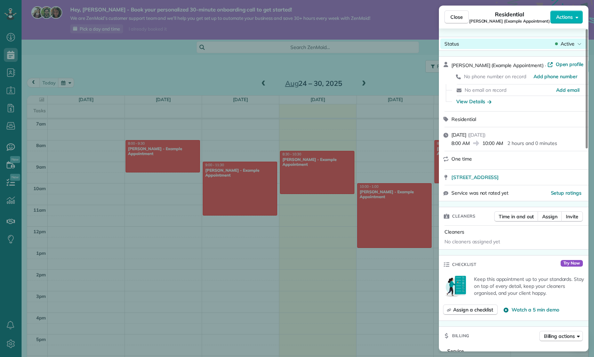
click at [486, 47] on div "Status Active" at bounding box center [513, 44] width 147 height 10
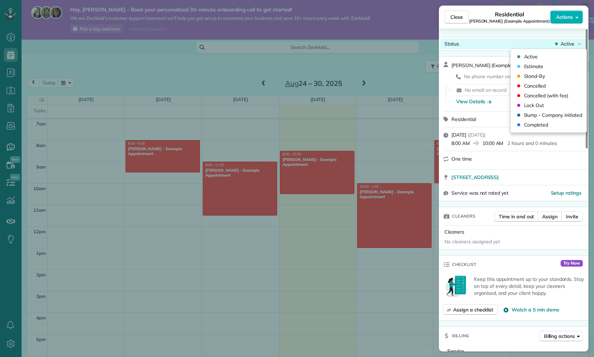
click at [484, 46] on div "Status Active" at bounding box center [513, 44] width 147 height 10
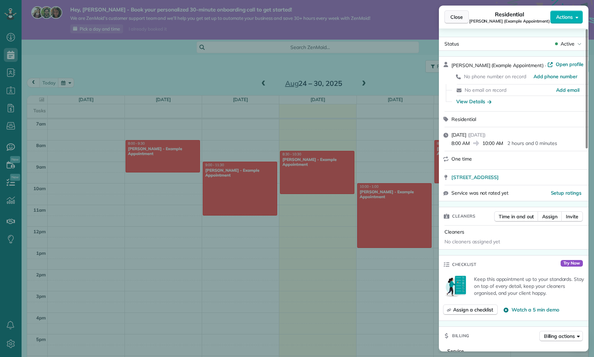
click at [450, 20] on span "Close" at bounding box center [456, 17] width 13 height 7
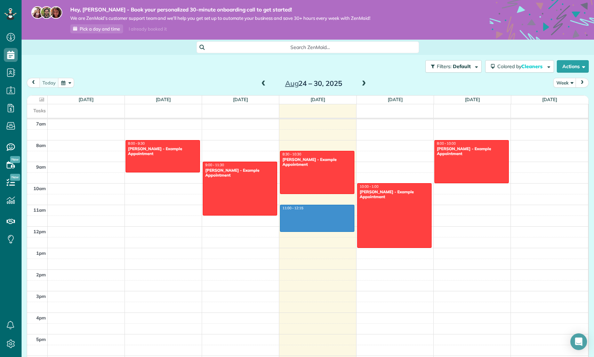
click at [301, 233] on div "12am 1am 2am 3am 4am 5am 6am 7am 8am 9am 10am 11am 12pm 1pm 2pm 3pm 4pm 5pm 6pm…" at bounding box center [307, 226] width 561 height 517
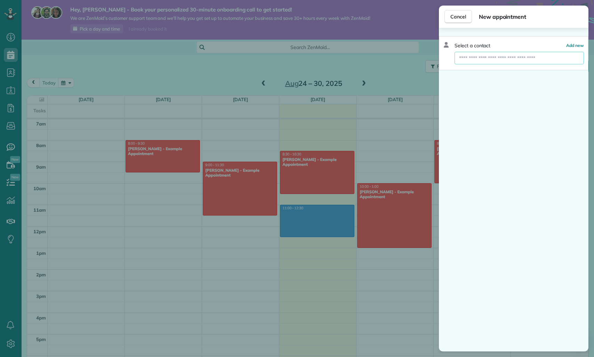
click at [466, 58] on input "text" at bounding box center [519, 58] width 129 height 13
click at [466, 14] on button "Cancel" at bounding box center [458, 16] width 27 height 13
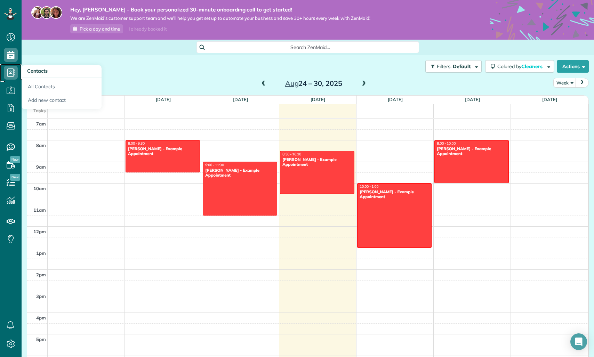
click at [13, 74] on icon at bounding box center [11, 73] width 14 height 14
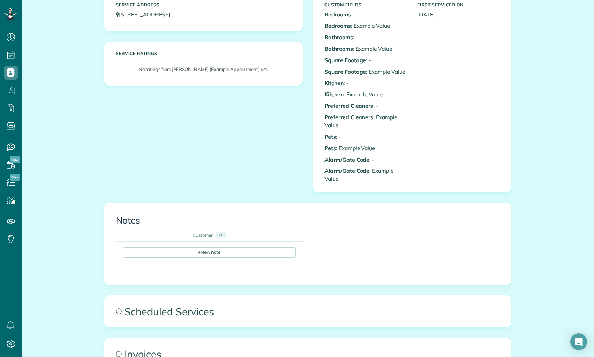
scroll to position [320, 0]
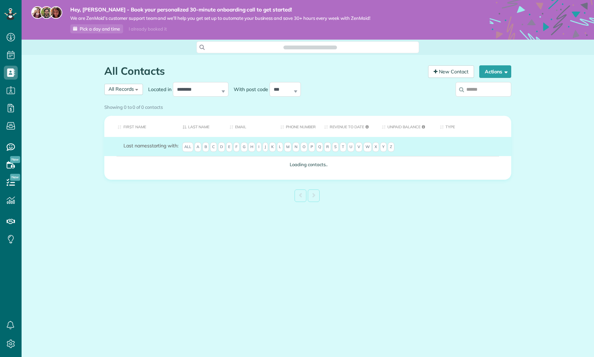
scroll to position [3, 3]
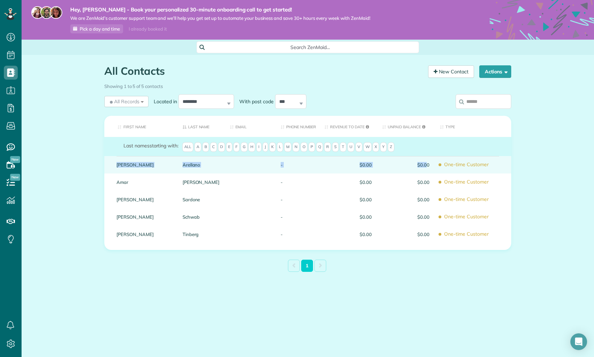
drag, startPoint x: 135, startPoint y: 164, endPoint x: 430, endPoint y: 162, distance: 294.6
click at [430, 162] on tr "Carolyn Arellano - $0.00 $0.00 One-time Customer" at bounding box center [307, 164] width 407 height 17
drag, startPoint x: 446, startPoint y: 163, endPoint x: 469, endPoint y: 166, distance: 22.8
click at [469, 166] on span "One-time Customer" at bounding box center [473, 165] width 66 height 12
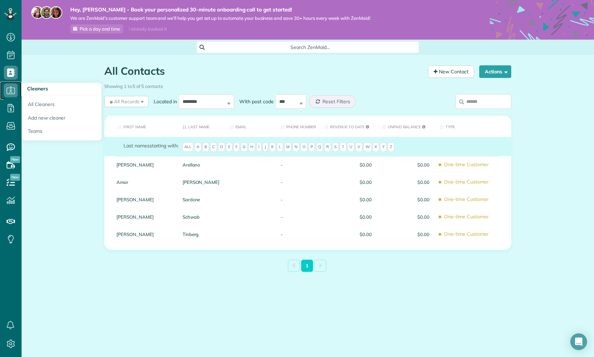
click at [8, 88] on use at bounding box center [11, 90] width 8 height 7
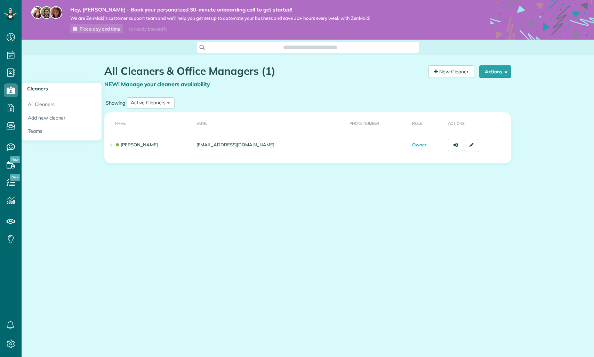
scroll to position [3, 3]
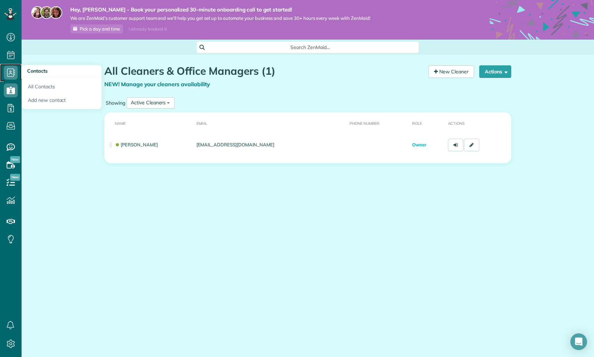
click at [10, 69] on use at bounding box center [11, 73] width 8 height 8
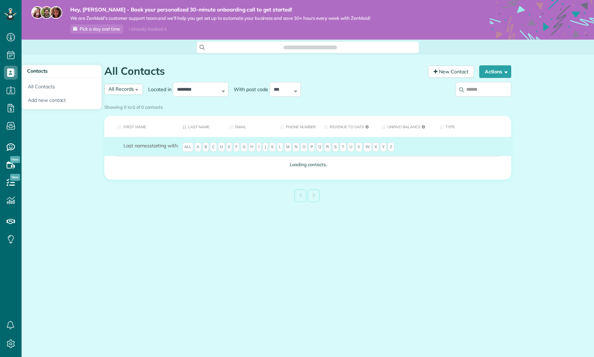
scroll to position [3, 3]
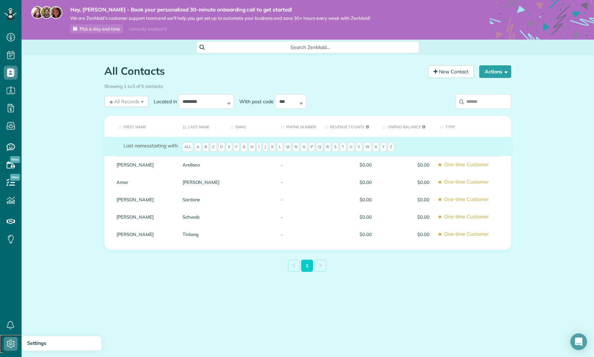
click at [5, 346] on icon at bounding box center [11, 344] width 14 height 14
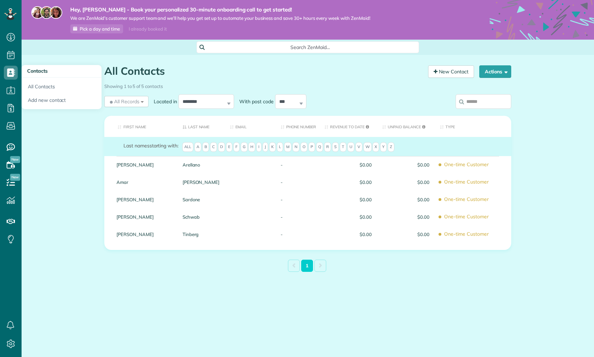
scroll to position [3, 3]
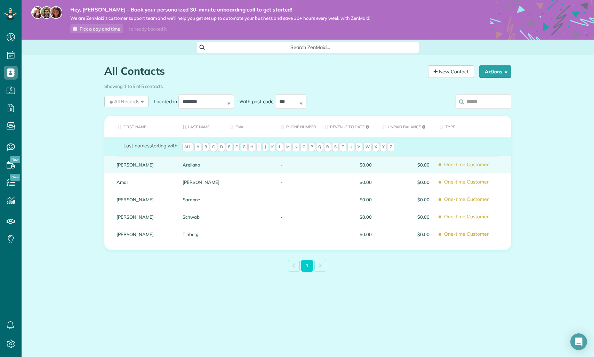
click at [112, 161] on td "[PERSON_NAME]" at bounding box center [140, 164] width 73 height 17
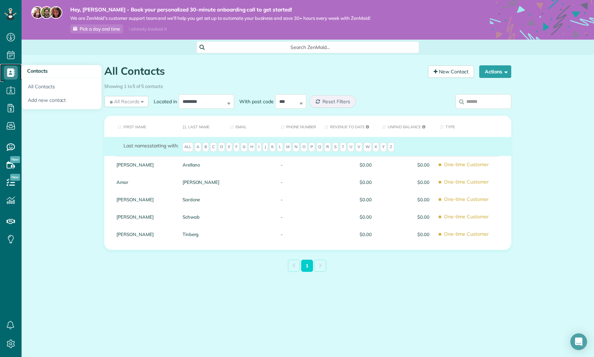
click at [17, 73] on icon at bounding box center [11, 73] width 14 height 14
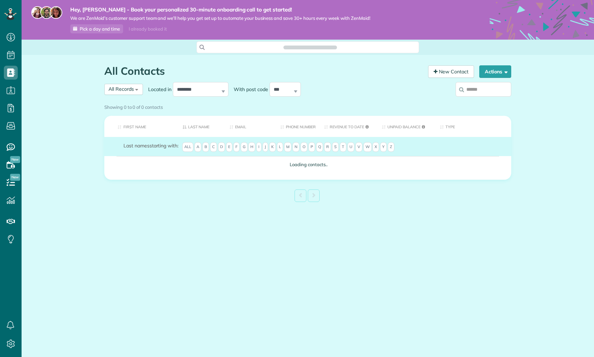
scroll to position [3, 3]
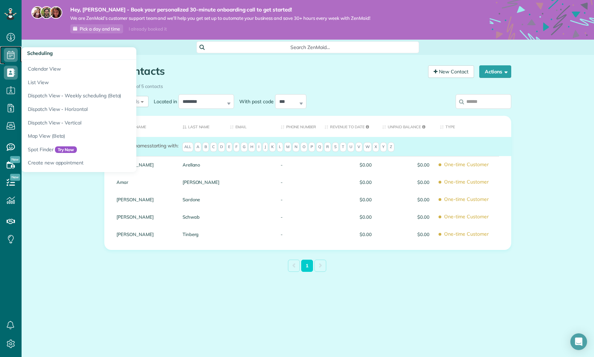
click at [15, 55] on icon at bounding box center [11, 55] width 14 height 14
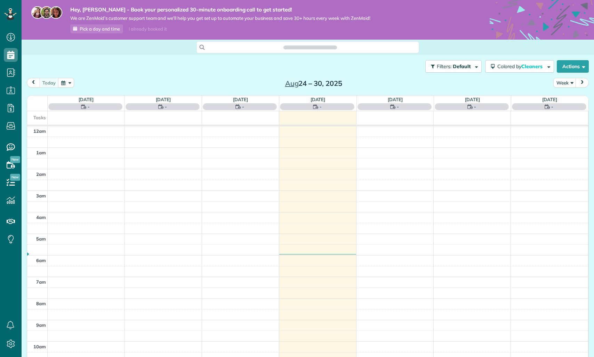
scroll to position [151, 0]
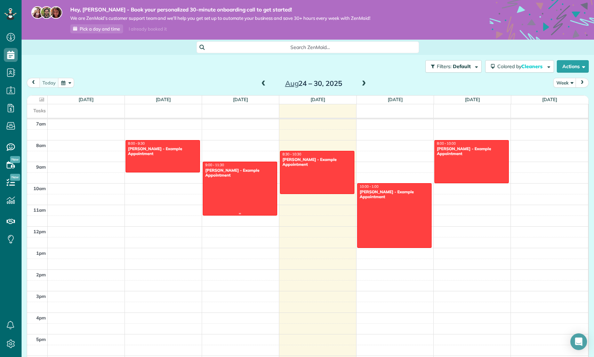
click at [223, 173] on div "[PERSON_NAME] - Example Appointment" at bounding box center [240, 173] width 70 height 10
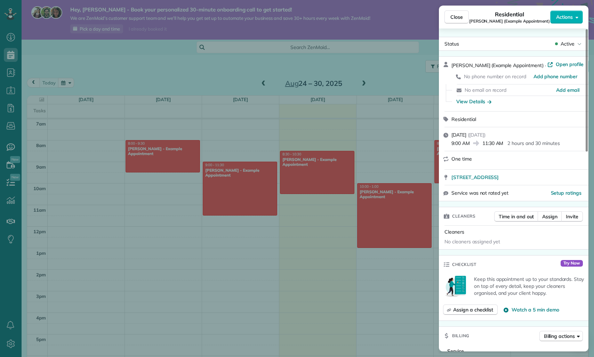
click at [261, 212] on div "Close Residential [PERSON_NAME] (Example Appointment) Actions Status Active [PE…" at bounding box center [297, 178] width 594 height 357
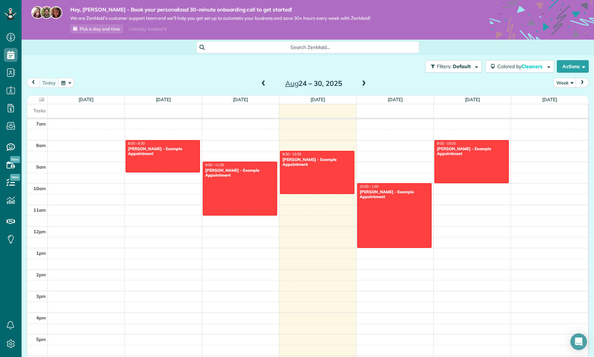
click at [261, 148] on div "12am 1am 2am 3am 4am 5am 6am 7am 8am 9am 10am 11am 12pm 1pm 2pm 3pm 4pm 5pm 6pm…" at bounding box center [307, 226] width 561 height 517
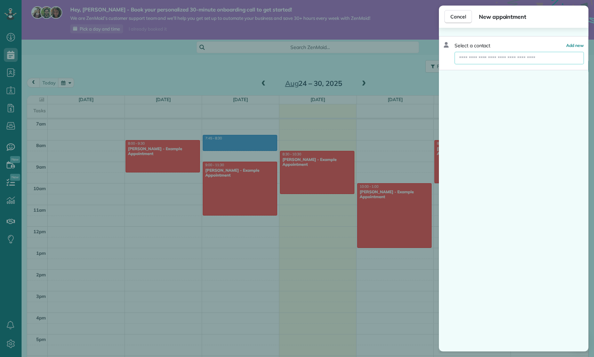
click at [516, 59] on input "text" at bounding box center [519, 58] width 129 height 13
type input "*"
click at [508, 67] on span "Create new contact" at bounding box center [522, 70] width 45 height 7
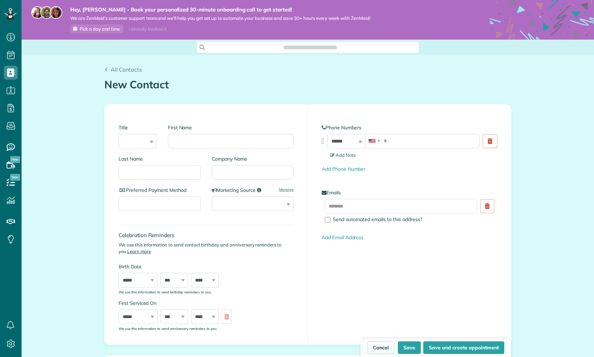
scroll to position [3, 3]
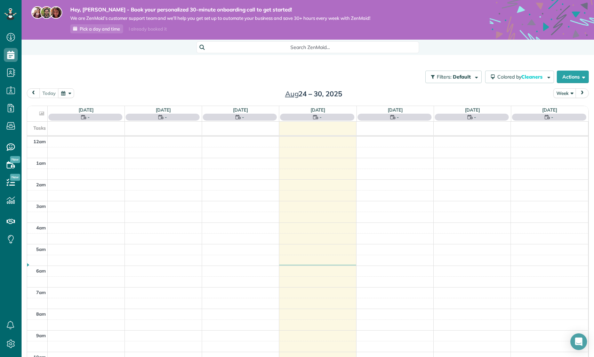
scroll to position [151, 0]
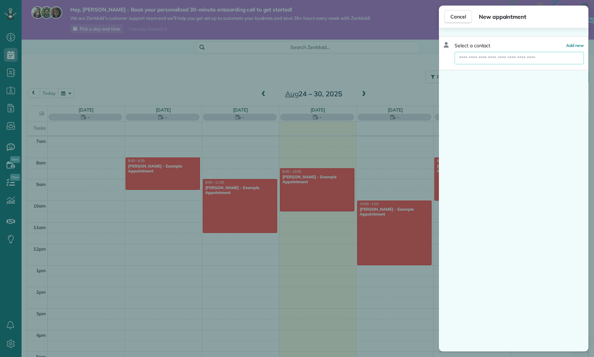
click at [495, 61] on input "text" at bounding box center [519, 58] width 129 height 13
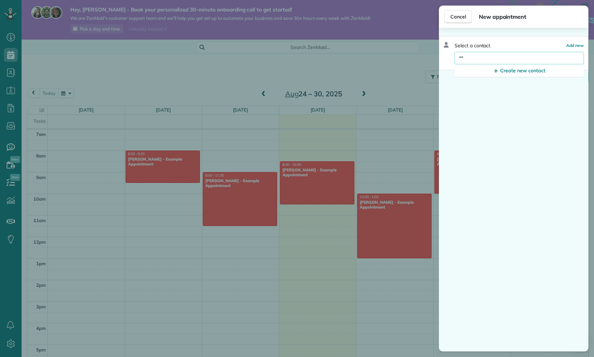
click at [487, 56] on input "**" at bounding box center [519, 58] width 129 height 13
click at [488, 58] on input "**" at bounding box center [519, 58] width 129 height 13
type input "*"
click at [467, 59] on input "**" at bounding box center [519, 58] width 129 height 13
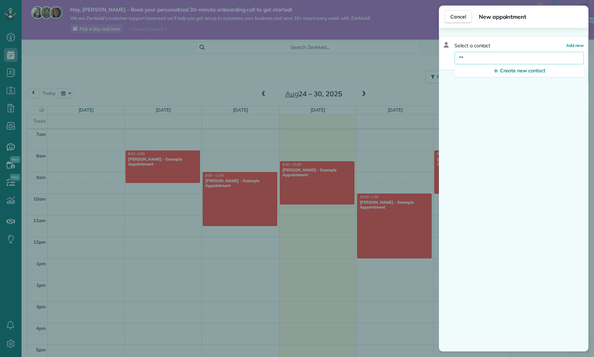
click at [467, 59] on input "**" at bounding box center [519, 58] width 129 height 13
type input "******"
type input "****"
click at [490, 45] on span "Select a contact" at bounding box center [473, 45] width 36 height 7
click at [487, 72] on link "Create new contact" at bounding box center [519, 70] width 129 height 13
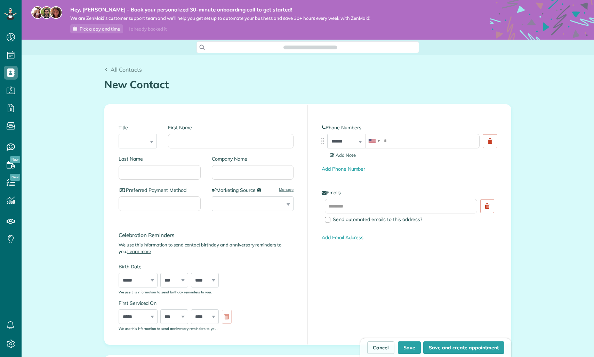
scroll to position [3, 3]
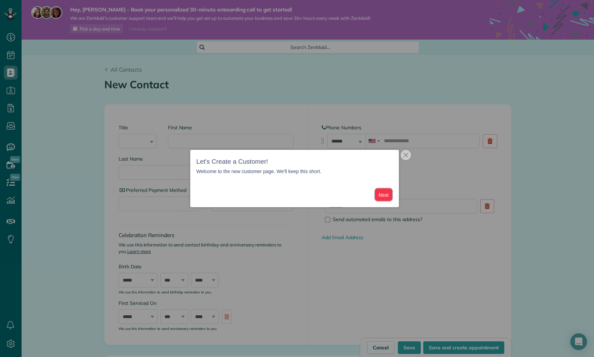
click at [389, 195] on button "Next" at bounding box center [384, 195] width 18 height 13
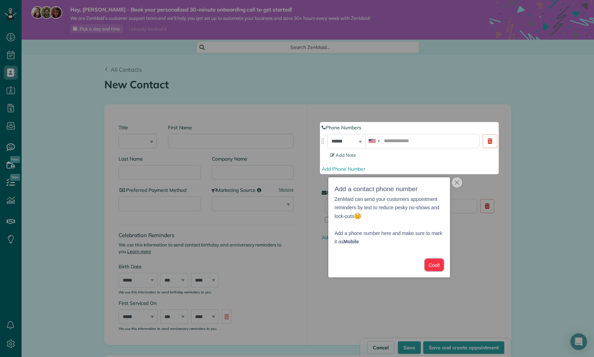
click at [432, 261] on button "Cool!" at bounding box center [434, 265] width 19 height 13
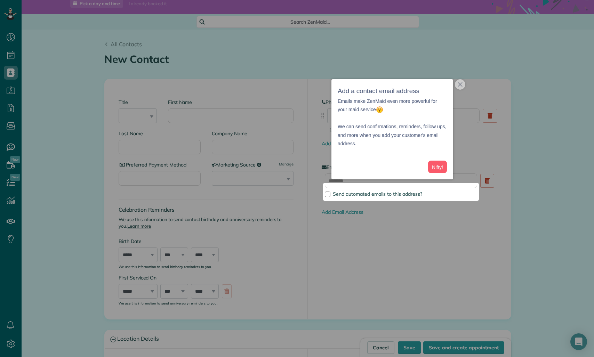
scroll to position [27, 0]
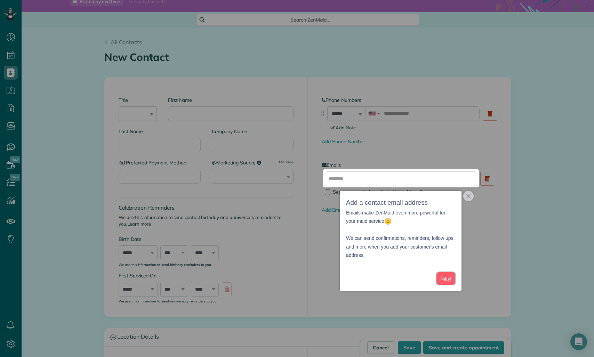
click at [448, 279] on button "Nifty!" at bounding box center [446, 278] width 19 height 13
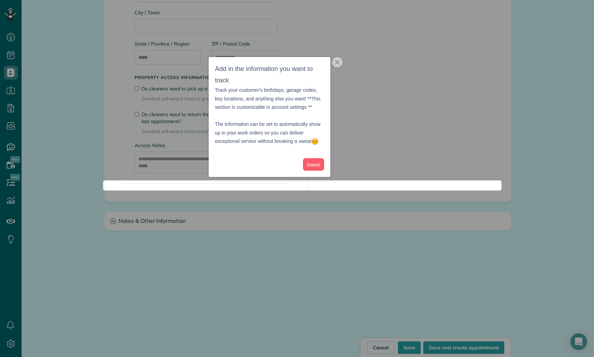
scroll to position [521, 0]
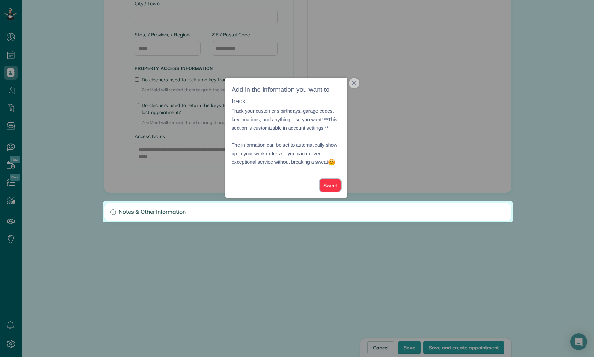
click at [333, 187] on button "Sweet" at bounding box center [330, 185] width 21 height 13
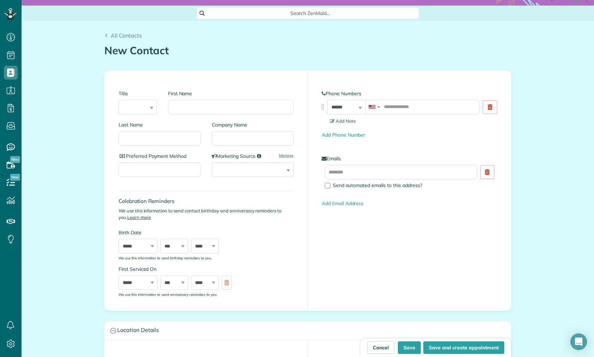
scroll to position [0, 0]
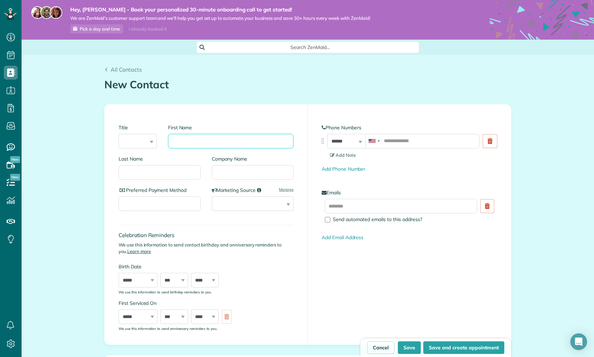
click at [180, 144] on input "First Name" at bounding box center [231, 141] width 126 height 15
type input "**"
click at [140, 145] on select "*** **** *** ***" at bounding box center [138, 141] width 38 height 15
select select "***"
drag, startPoint x: 414, startPoint y: 345, endPoint x: 425, endPoint y: 345, distance: 10.8
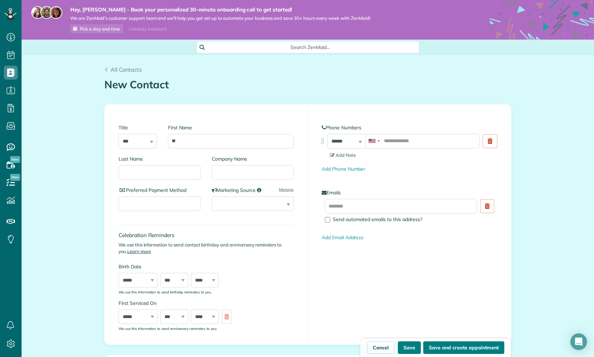
click at [415, 345] on button "Save" at bounding box center [409, 348] width 23 height 13
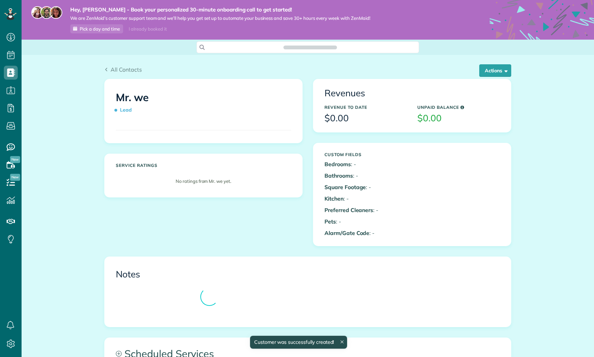
scroll to position [3, 3]
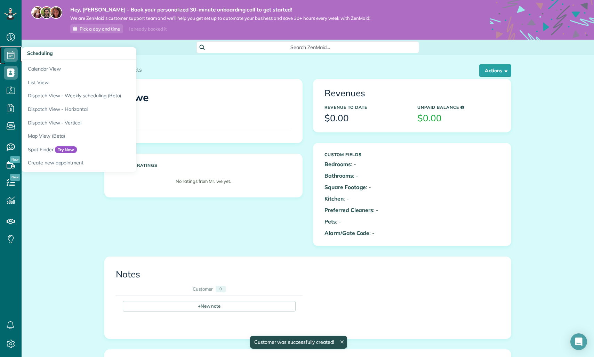
click at [10, 60] on icon at bounding box center [11, 55] width 14 height 14
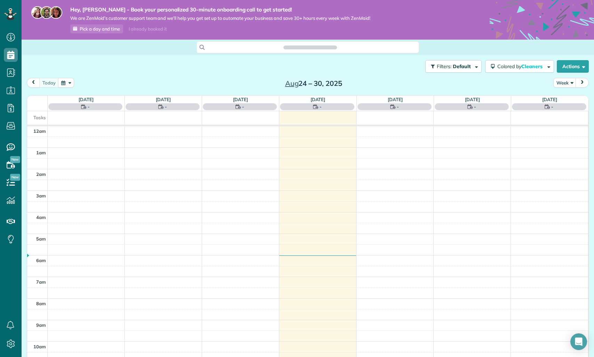
scroll to position [151, 0]
drag, startPoint x: 305, startPoint y: 149, endPoint x: 307, endPoint y: 162, distance: 12.6
click at [307, 162] on tbody "12am 1am 2am 3am 4am 5am 6am 7am 8am 9am 10am 11am 12pm 1pm 2pm 3pm 4pm 5pm 6pm…" at bounding box center [307, 233] width 561 height 517
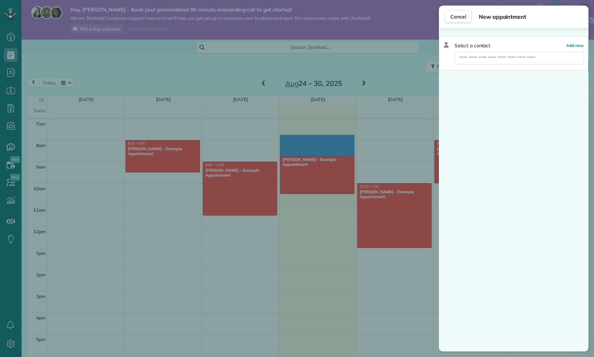
click at [318, 176] on div "Cancel New appointment Select a contact Add new" at bounding box center [297, 178] width 594 height 357
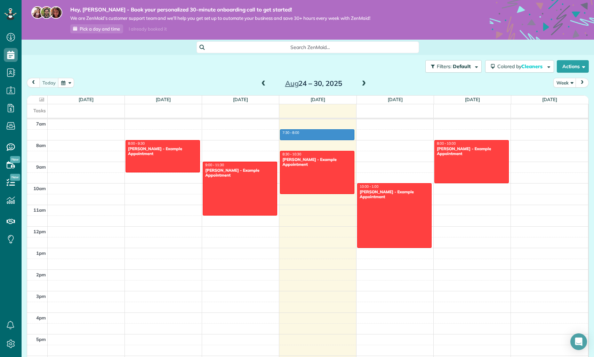
click at [325, 152] on div "12am 1am 2am 3am 4am 5am 6am 7am 8am 9am 10am 11am 12pm 1pm 2pm 3pm 4pm 5pm 6pm…" at bounding box center [307, 226] width 561 height 517
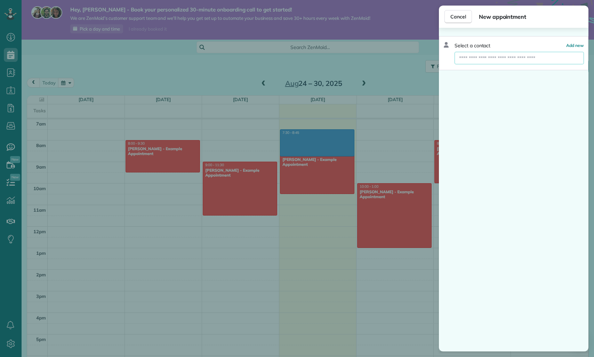
click at [466, 59] on input "text" at bounding box center [519, 58] width 129 height 13
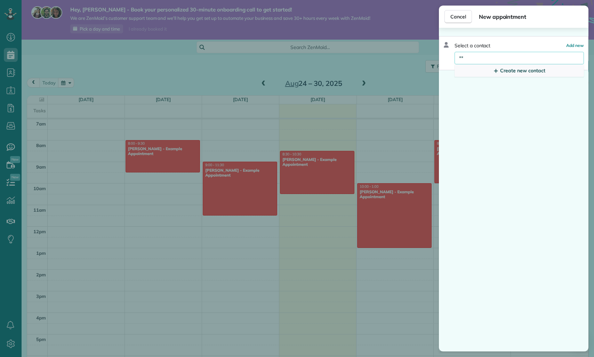
type input "**"
click at [467, 70] on link "Create new contact" at bounding box center [519, 70] width 129 height 13
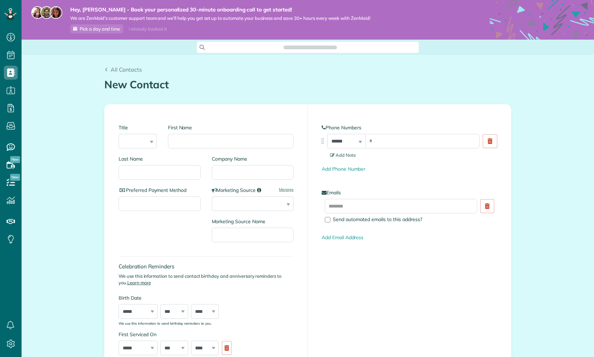
drag, startPoint x: 0, startPoint y: 0, endPoint x: 13, endPoint y: 89, distance: 89.9
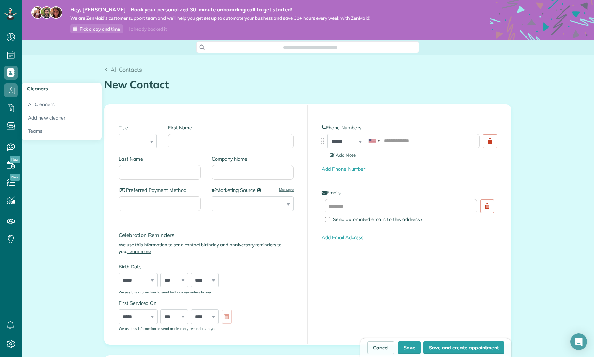
scroll to position [3, 3]
click at [9, 90] on icon at bounding box center [11, 90] width 14 height 14
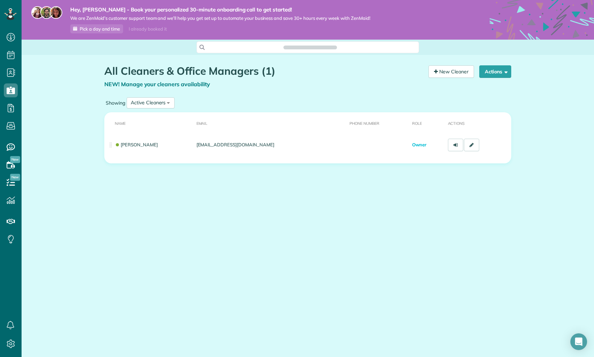
scroll to position [3, 3]
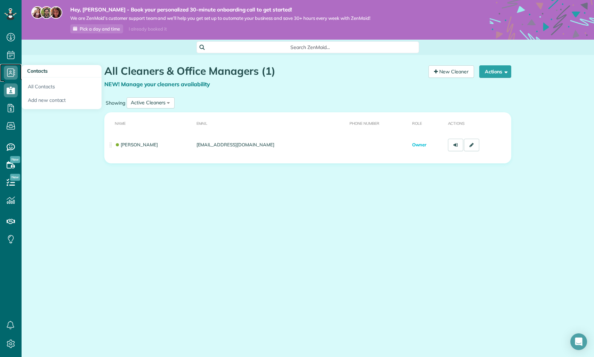
click at [12, 72] on icon at bounding box center [11, 73] width 14 height 14
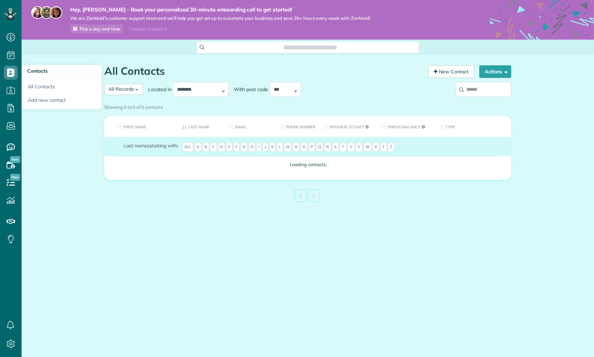
scroll to position [3, 3]
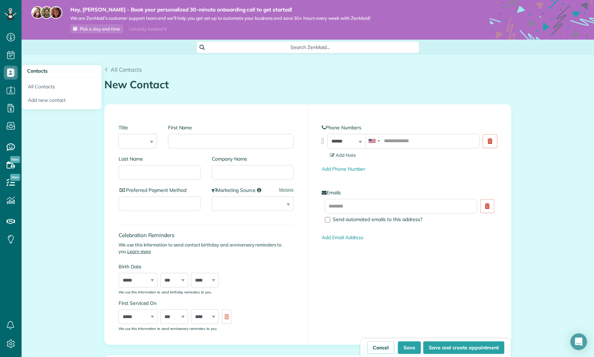
scroll to position [3, 3]
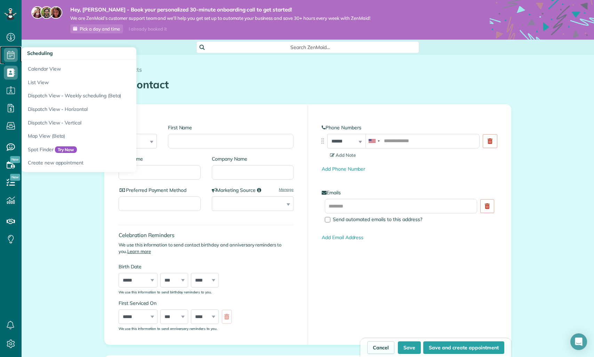
click at [5, 51] on icon at bounding box center [11, 55] width 14 height 14
click at [10, 54] on icon at bounding box center [11, 55] width 14 height 14
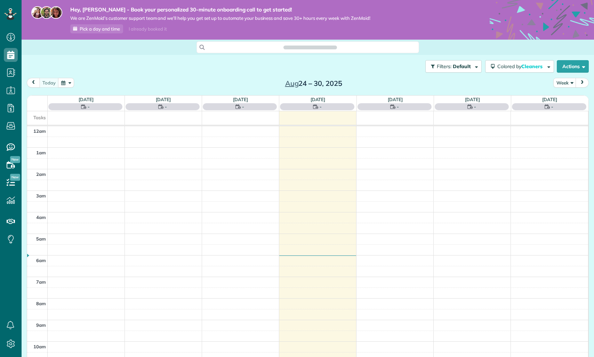
scroll to position [151, 0]
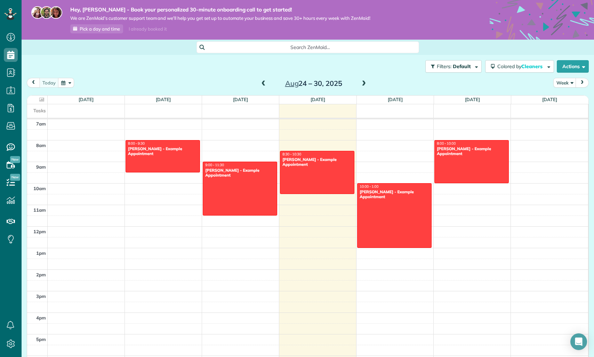
click at [230, 145] on div "12am 1am 2am 3am 4am 5am 6am 7am 8am 9am 10am 11am 12pm 1pm 2pm 3pm 4pm 5pm 6pm…" at bounding box center [307, 226] width 561 height 517
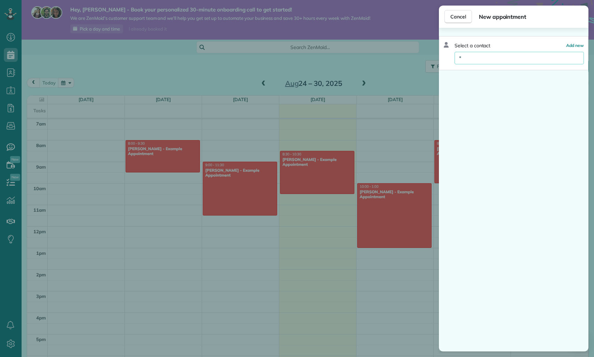
click at [479, 59] on input "*" at bounding box center [519, 58] width 129 height 13
type input "**"
click at [482, 72] on button "Mr. we" at bounding box center [519, 70] width 129 height 13
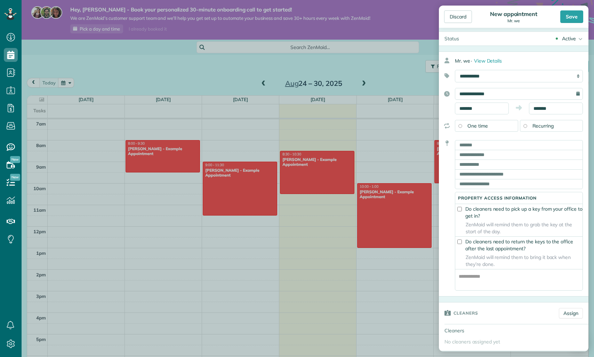
scroll to position [10, 0]
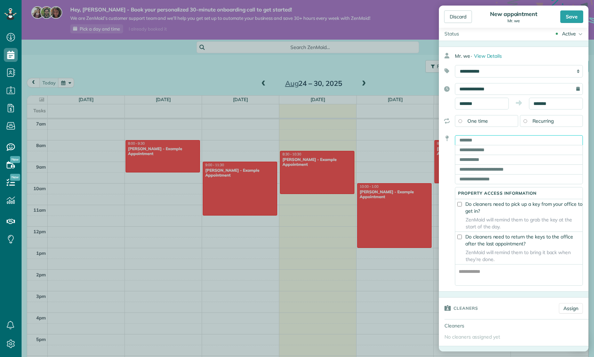
click at [481, 144] on input "text" at bounding box center [519, 140] width 128 height 10
click at [482, 224] on span "ZenMaid will remind them to grab the key at the start of the day." at bounding box center [518, 223] width 127 height 14
click at [462, 208] on label "Do cleaners need to pick up a key from your office to get in?" at bounding box center [518, 208] width 127 height 14
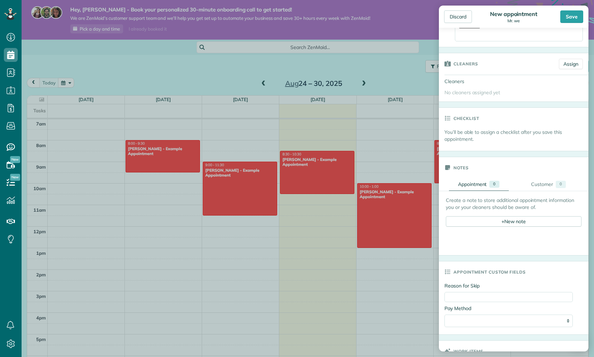
scroll to position [256, 0]
drag, startPoint x: 540, startPoint y: 187, endPoint x: 490, endPoint y: 190, distance: 49.5
click at [540, 186] on div "Customer" at bounding box center [542, 182] width 22 height 7
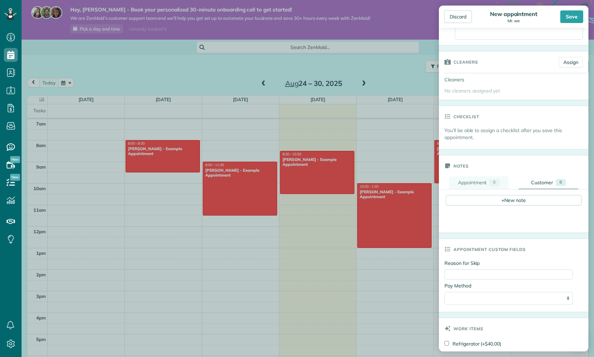
click at [481, 186] on div "Appointment" at bounding box center [472, 182] width 29 height 7
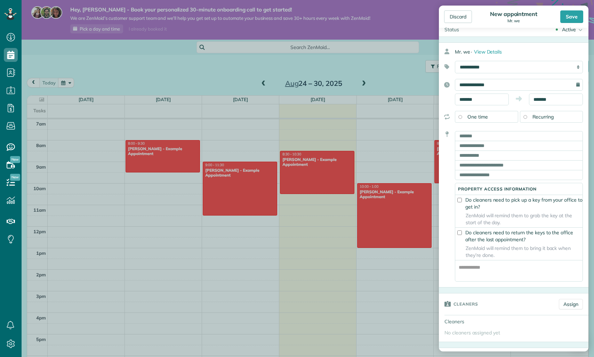
scroll to position [0, 0]
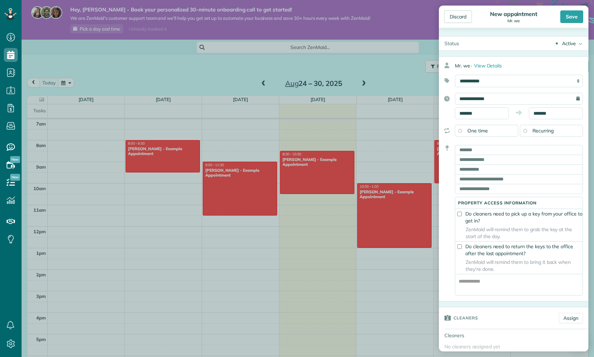
click at [568, 17] on div "Save" at bounding box center [571, 16] width 23 height 13
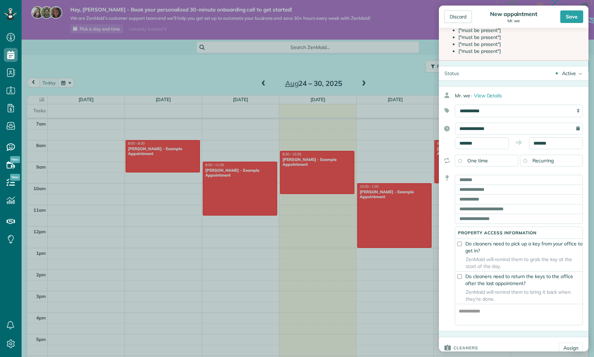
scroll to position [34, 0]
click at [481, 186] on input "text" at bounding box center [519, 188] width 128 height 10
click at [481, 181] on input "text" at bounding box center [519, 179] width 128 height 10
type input "**********"
type input "**"
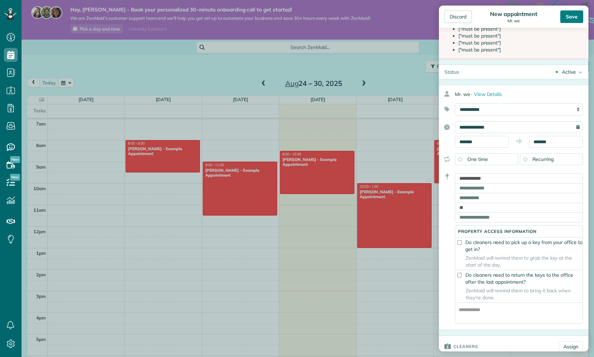
click at [569, 16] on div "Save" at bounding box center [571, 16] width 23 height 13
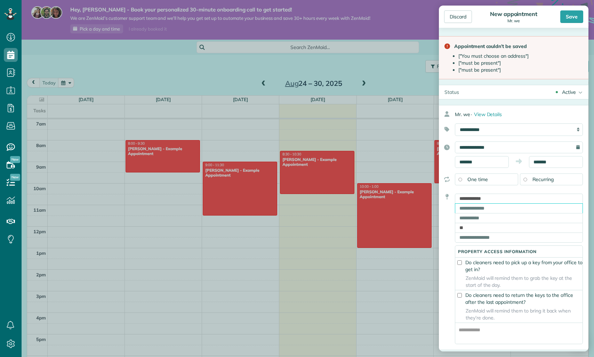
click at [495, 212] on input "text" at bounding box center [519, 209] width 128 height 10
click at [485, 220] on input "text" at bounding box center [519, 218] width 128 height 10
type input "****"
click at [484, 243] on input "text" at bounding box center [519, 238] width 128 height 10
type input "******"
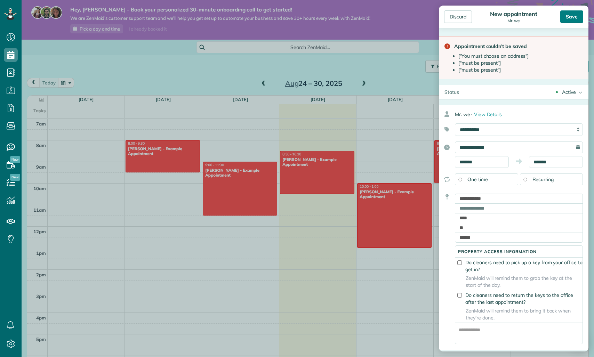
click at [573, 16] on div "Save" at bounding box center [571, 16] width 23 height 13
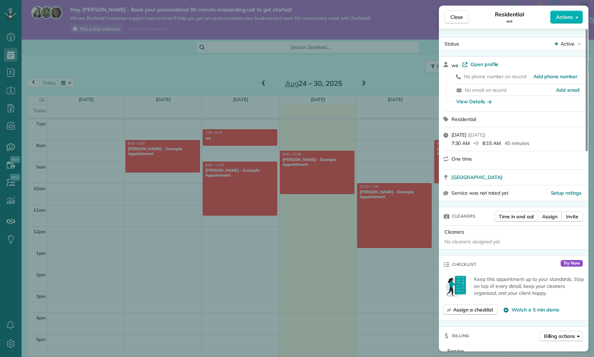
click at [499, 139] on div "7:30 AM 8:15 AM 45 minutes" at bounding box center [518, 142] width 133 height 8
drag, startPoint x: 520, startPoint y: 142, endPoint x: 441, endPoint y: 138, distance: 79.8
click at [441, 138] on div "Tuesday, August 26, 2025 ( yesterday ) 7:30 AM 8:15 AM 45 minutes" at bounding box center [514, 139] width 150 height 24
drag, startPoint x: 451, startPoint y: 137, endPoint x: 474, endPoint y: 139, distance: 23.7
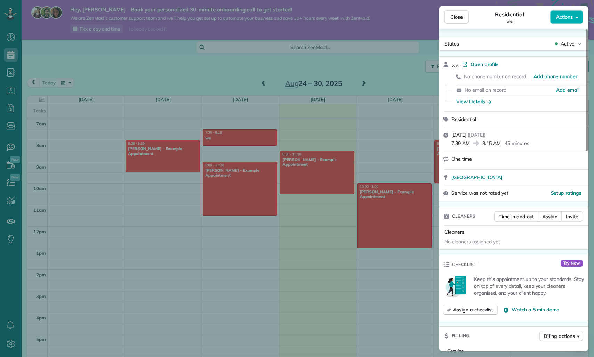
click at [474, 139] on div "Tuesday, August 26, 2025 ( yesterday ) 7:30 AM 8:15 AM 45 minutes" at bounding box center [514, 139] width 150 height 24
click at [474, 139] on div "7:30 AM 8:15 AM 45 minutes" at bounding box center [518, 142] width 133 height 8
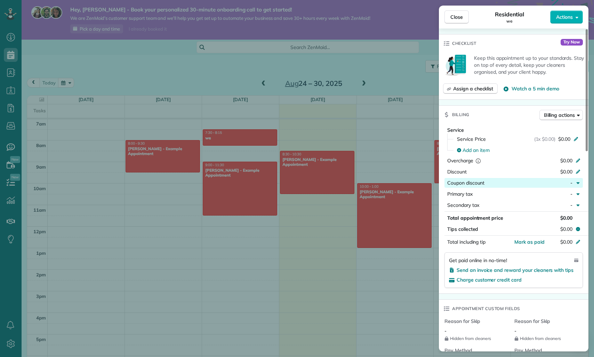
scroll to position [225, 0]
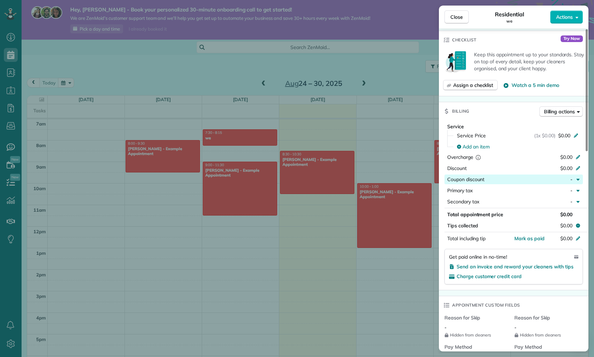
click at [556, 184] on button "Coupon discount -" at bounding box center [514, 180] width 138 height 10
click at [548, 176] on div "-" at bounding box center [560, 179] width 30 height 7
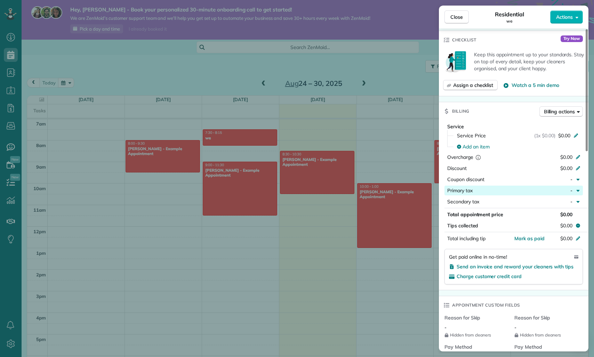
click at [546, 189] on div "-" at bounding box center [560, 190] width 30 height 7
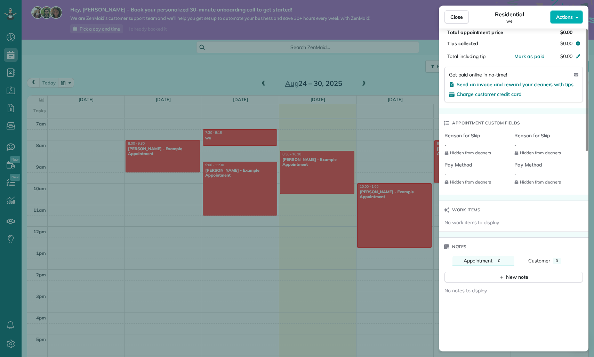
scroll to position [529, 0]
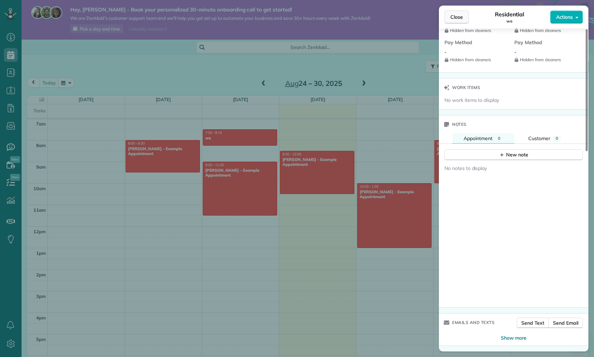
click at [463, 20] on button "Close" at bounding box center [457, 16] width 24 height 13
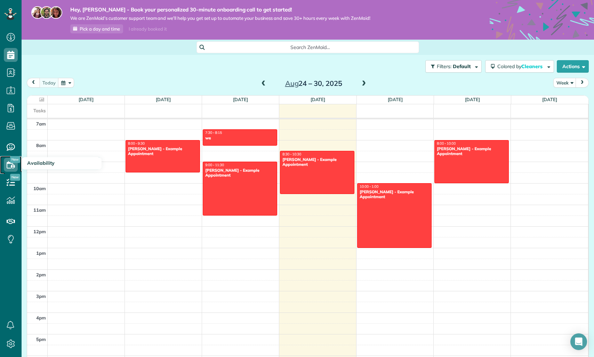
click at [12, 167] on use at bounding box center [11, 164] width 8 height 7
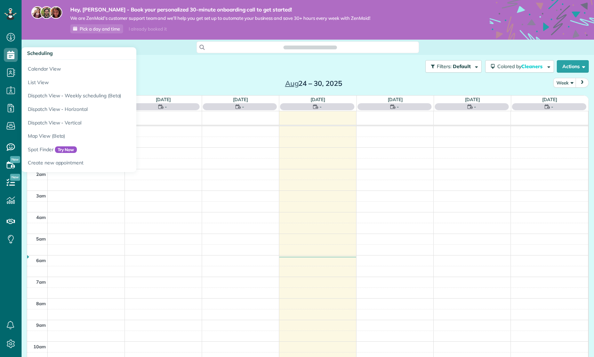
scroll to position [151, 0]
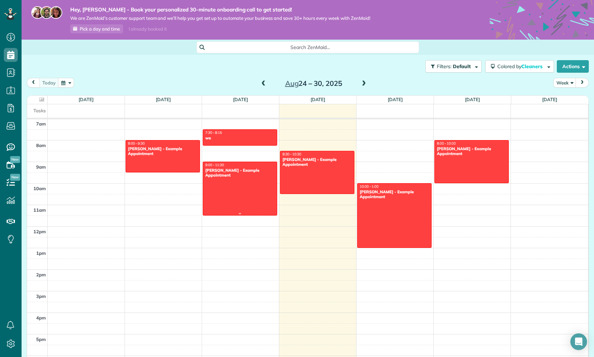
click at [240, 183] on div at bounding box center [240, 188] width 74 height 53
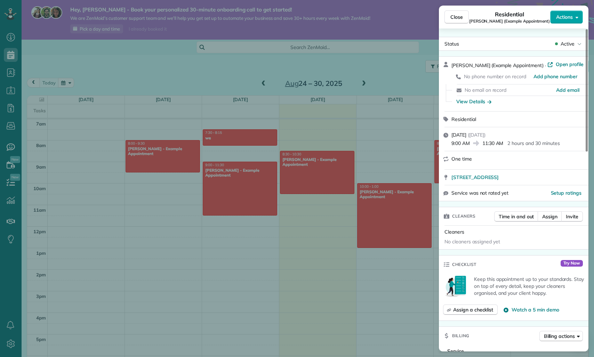
click at [570, 23] on button "Actions" at bounding box center [566, 16] width 33 height 13
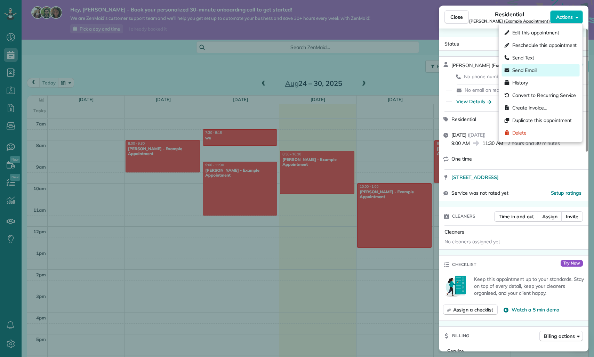
click at [545, 70] on div "Send Email" at bounding box center [541, 70] width 78 height 13
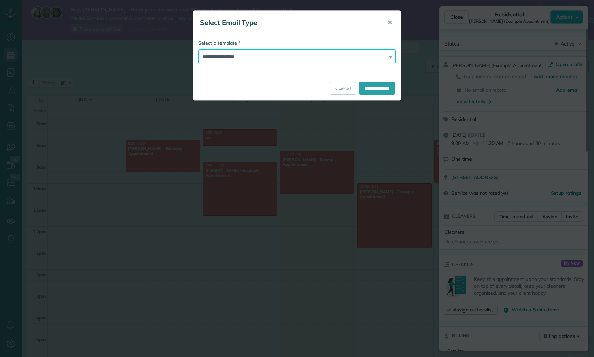
click at [342, 62] on select "**********" at bounding box center [297, 56] width 198 height 15
select select "*******"
click at [370, 90] on input "**********" at bounding box center [377, 88] width 36 height 13
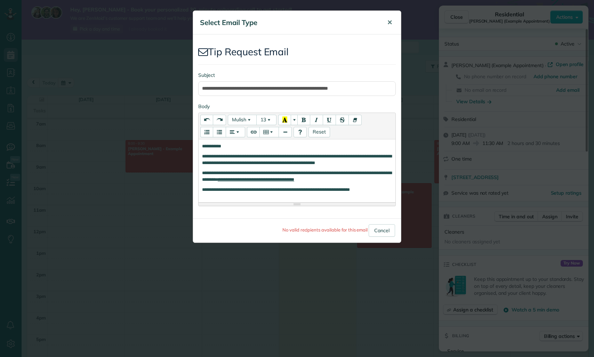
click at [391, 20] on span "✕" at bounding box center [389, 22] width 5 height 8
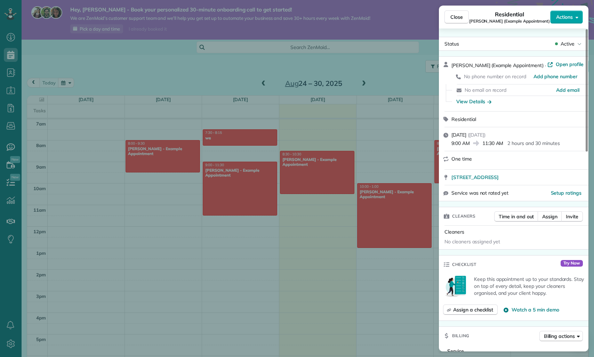
click at [549, 16] on div "Residential [PERSON_NAME] (Example Appointment)" at bounding box center [509, 17] width 81 height 14
click at [552, 18] on button "Actions" at bounding box center [566, 16] width 33 height 13
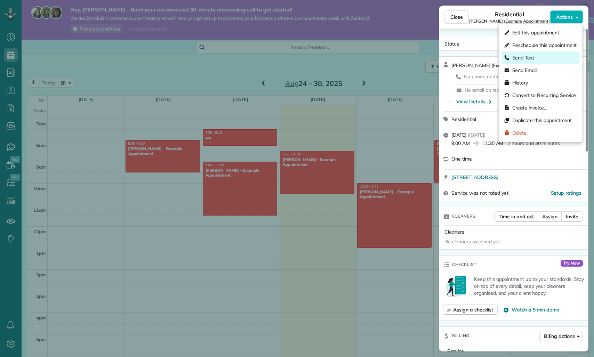
click at [525, 58] on span "Send Text" at bounding box center [523, 57] width 22 height 7
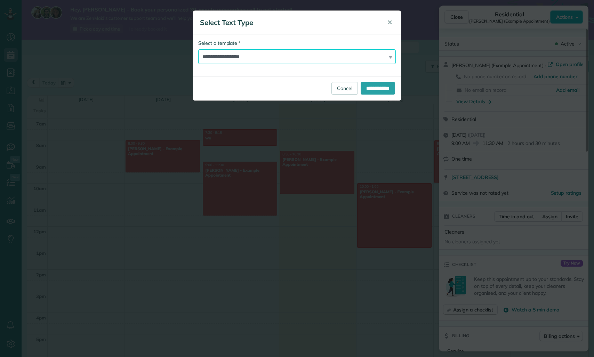
click at [308, 53] on select "**********" at bounding box center [297, 56] width 198 height 15
select select "*******"
click at [361, 86] on input "**********" at bounding box center [378, 88] width 34 height 13
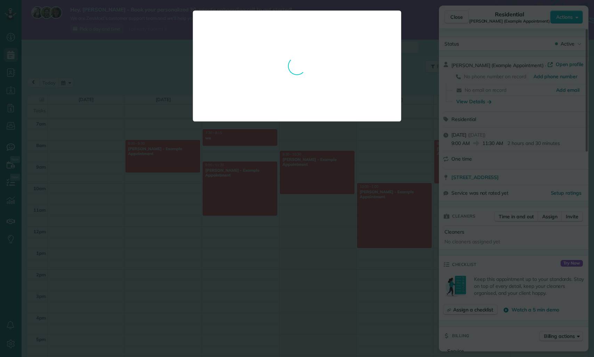
click at [308, 69] on div "**********" at bounding box center [297, 65] width 209 height 111
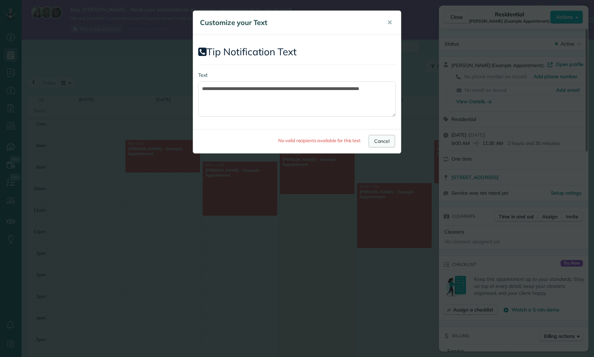
click at [386, 140] on link "Cancel" at bounding box center [382, 141] width 26 height 13
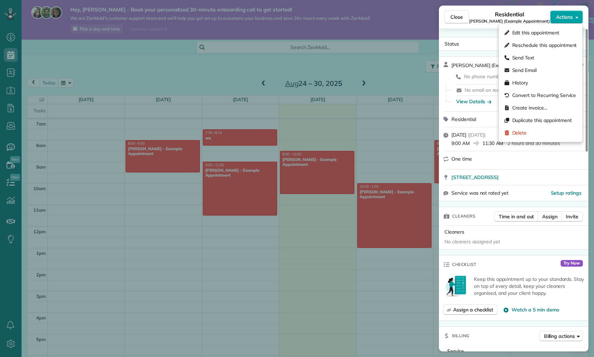
click at [571, 18] on span "Actions" at bounding box center [564, 17] width 17 height 7
click at [537, 60] on div "Send Text" at bounding box center [541, 57] width 78 height 13
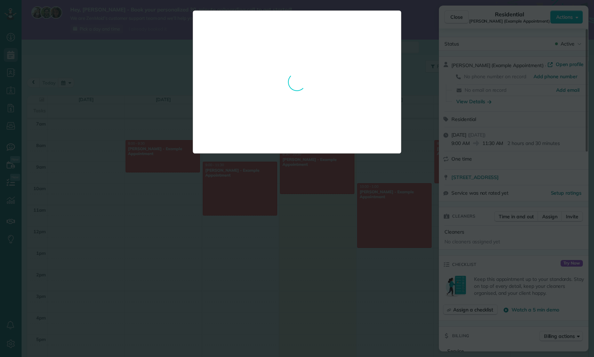
click at [279, 64] on div "**********" at bounding box center [297, 81] width 209 height 143
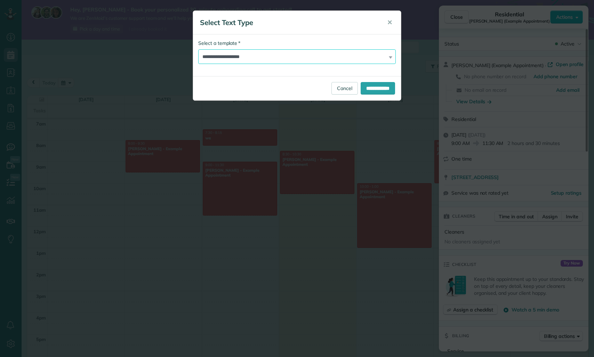
click at [264, 59] on select "**********" at bounding box center [297, 56] width 198 height 15
click at [388, 81] on div "**********" at bounding box center [297, 88] width 208 height 24
click at [385, 88] on input "**********" at bounding box center [378, 88] width 34 height 13
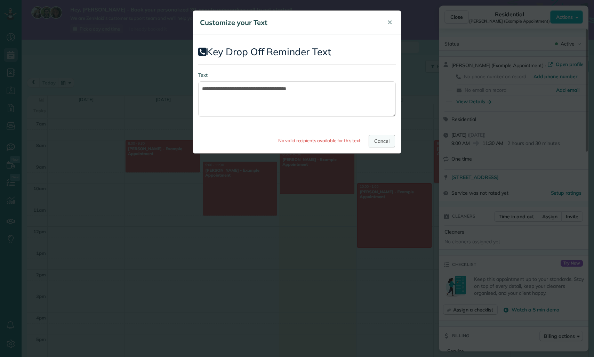
click at [379, 140] on link "Cancel" at bounding box center [382, 141] width 26 height 13
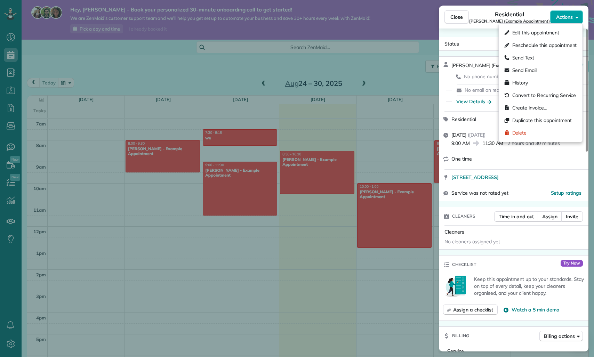
click at [565, 15] on span "Actions" at bounding box center [564, 17] width 17 height 7
click at [529, 57] on span "Send Text" at bounding box center [523, 57] width 22 height 7
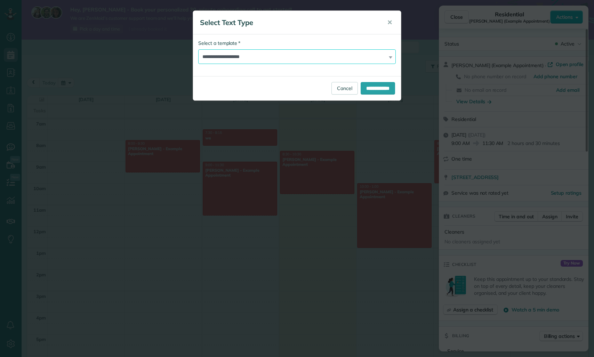
click at [332, 55] on select "**********" at bounding box center [297, 56] width 198 height 15
select select "*******"
click at [369, 89] on input "**********" at bounding box center [378, 88] width 34 height 13
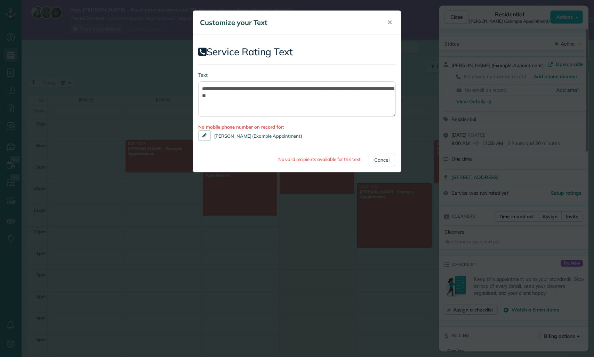
click at [387, 27] on button "✕" at bounding box center [390, 22] width 16 height 17
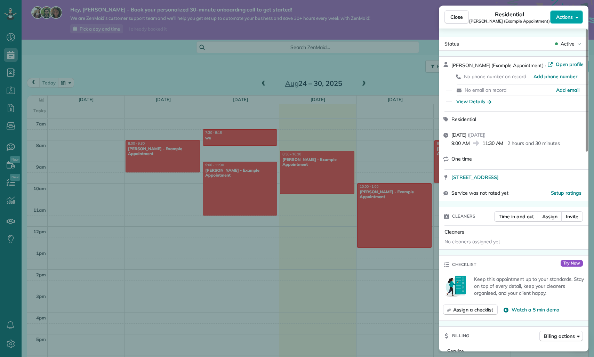
click at [572, 16] on span "Actions" at bounding box center [564, 17] width 17 height 7
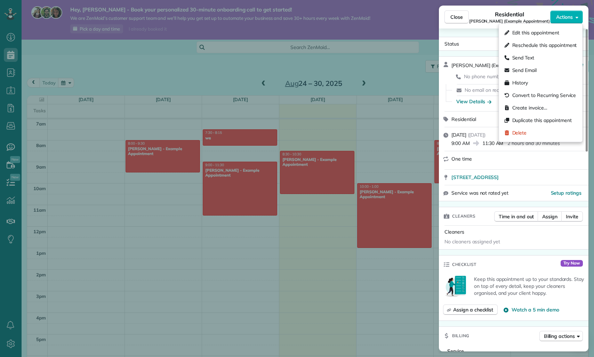
click at [412, 117] on div "Close Residential Carolyn Arellano (Example Appointment) Actions Status Active …" at bounding box center [297, 178] width 594 height 357
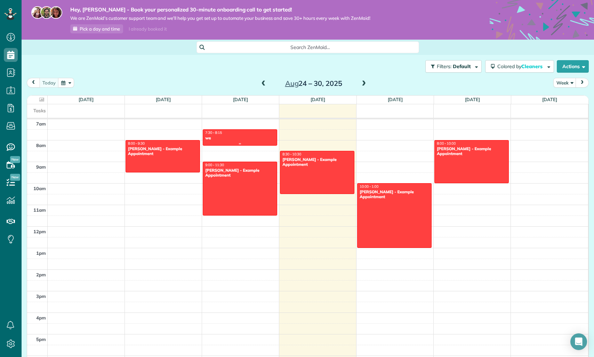
click at [266, 137] on div "we" at bounding box center [240, 138] width 70 height 5
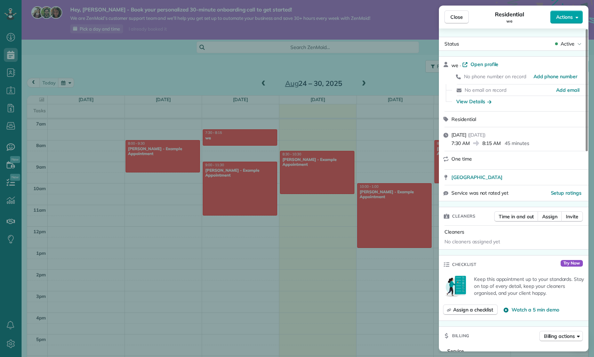
click at [568, 15] on span "Actions" at bounding box center [564, 17] width 17 height 7
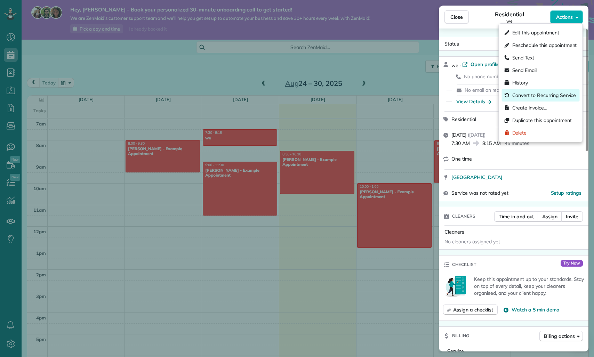
click at [543, 97] on span "Convert to Recurring Service" at bounding box center [544, 95] width 64 height 7
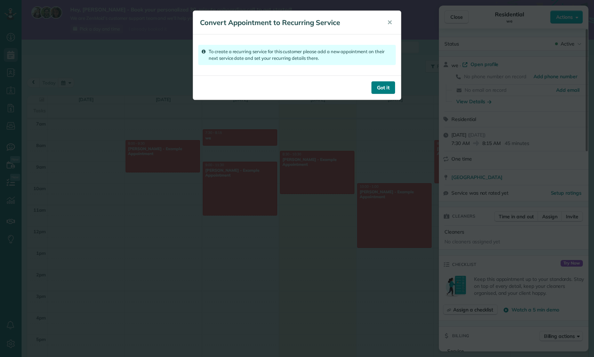
click at [393, 86] on button "Got it" at bounding box center [384, 87] width 24 height 13
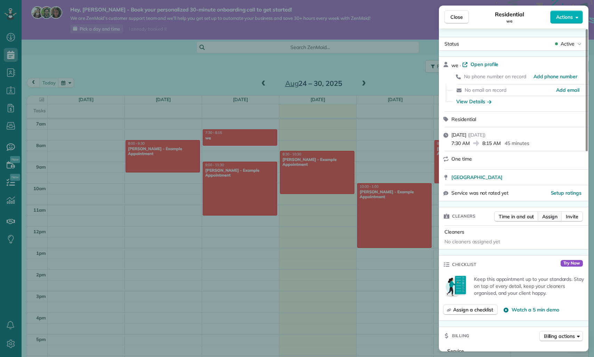
click at [545, 217] on span "Assign" at bounding box center [549, 216] width 15 height 7
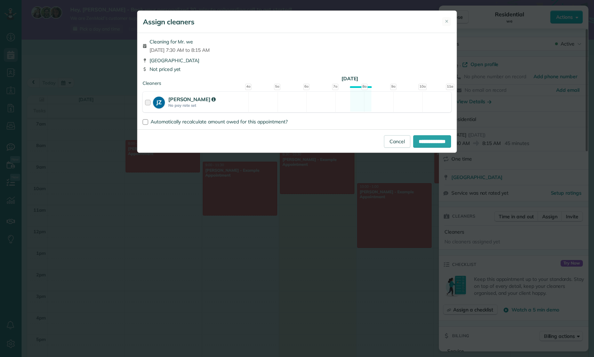
click at [169, 102] on strong "jim zarkadas" at bounding box center [191, 99] width 47 height 7
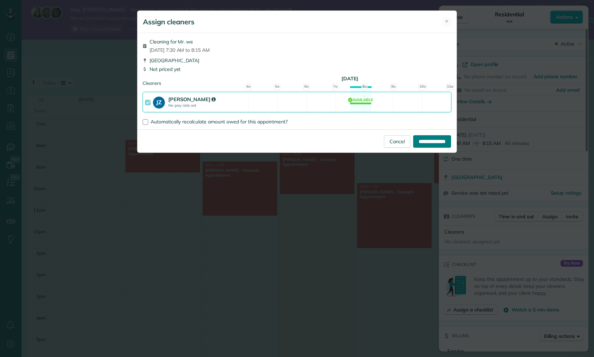
click at [421, 142] on input "**********" at bounding box center [432, 141] width 38 height 13
type input "**********"
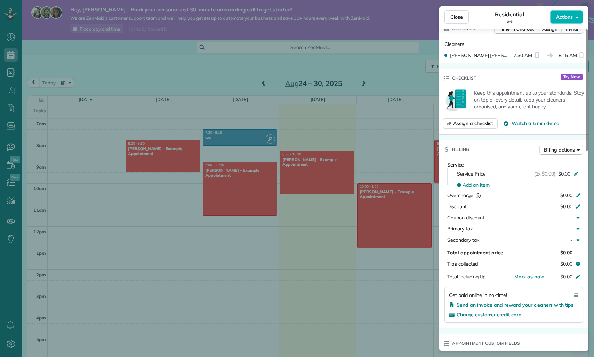
scroll to position [130, 0]
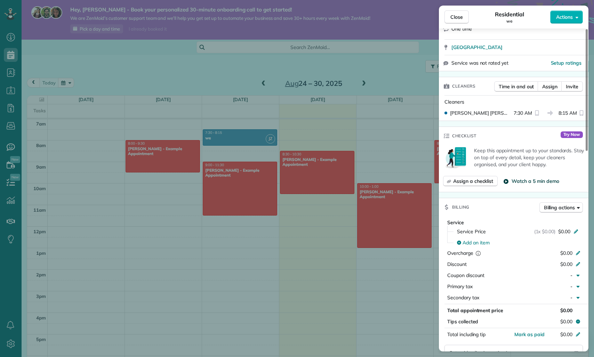
click at [526, 179] on span "Watch a 5 min demo" at bounding box center [535, 181] width 47 height 7
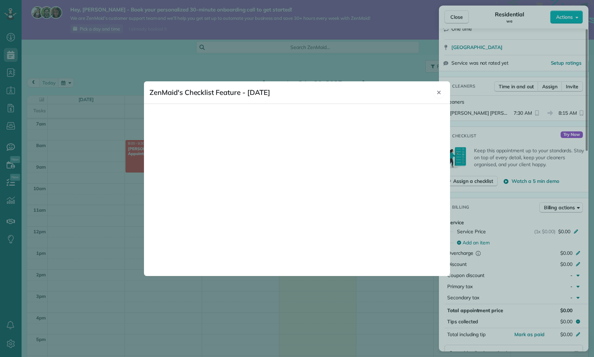
click at [438, 91] on icon "Close" at bounding box center [439, 93] width 6 height 6
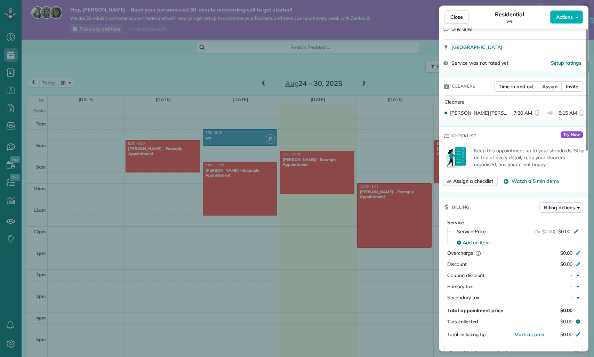
click at [485, 181] on span "Assign a checklist" at bounding box center [473, 181] width 40 height 7
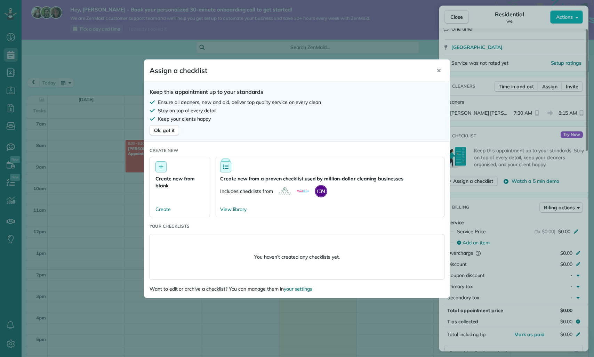
click at [462, 148] on div at bounding box center [297, 178] width 594 height 357
click at [440, 71] on icon "Close" at bounding box center [438, 70] width 3 height 3
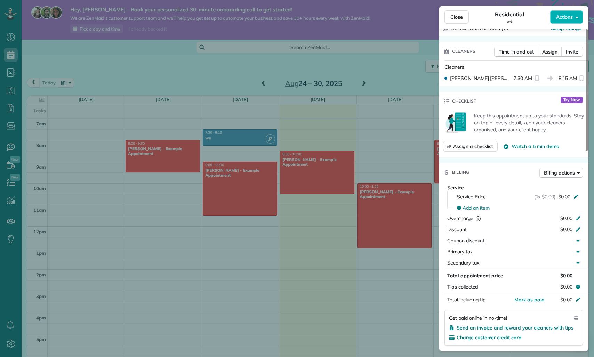
scroll to position [192, 0]
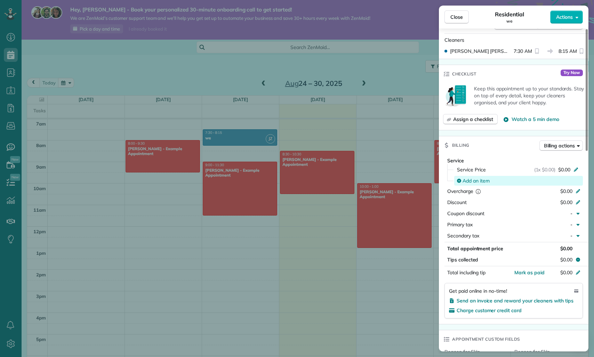
click at [479, 181] on span "Add an item" at bounding box center [476, 180] width 27 height 7
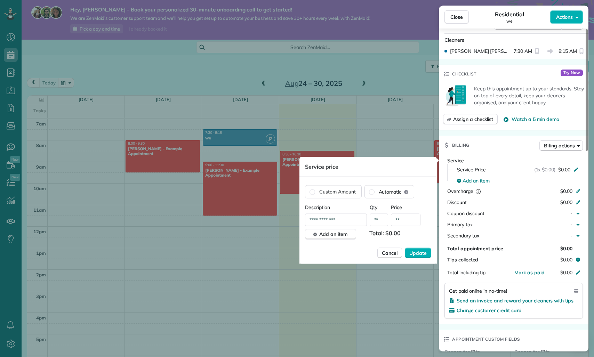
drag, startPoint x: 395, startPoint y: 255, endPoint x: 426, endPoint y: 247, distance: 32.7
click at [395, 255] on span "Cancel" at bounding box center [390, 253] width 16 height 7
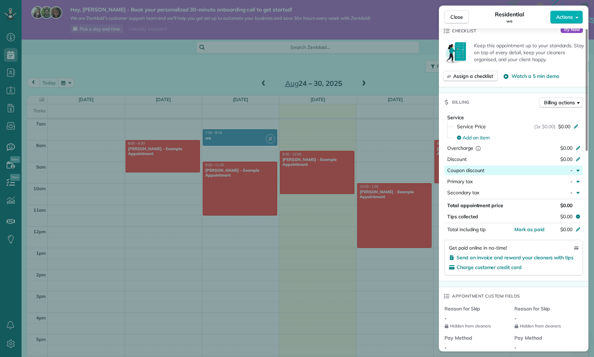
scroll to position [250, 0]
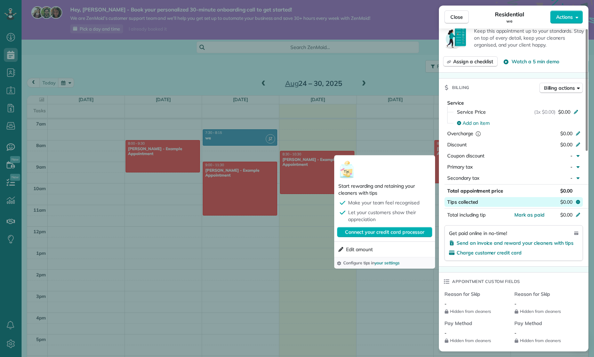
click at [525, 199] on button "Tips collected $0.00" at bounding box center [514, 202] width 138 height 10
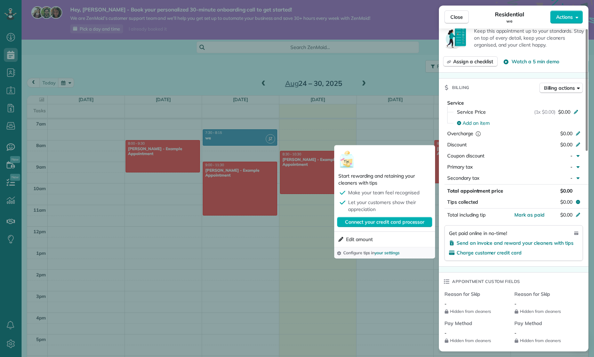
click at [351, 187] on div "Start rewarding and retaining your cleaners with tips Make your team feel recog…" at bounding box center [384, 188] width 101 height 87
click at [390, 253] on span "your settings" at bounding box center [387, 252] width 25 height 5
click at [400, 226] on link "Connect your credit card processor" at bounding box center [384, 222] width 95 height 10
click at [357, 241] on span "Edit amount" at bounding box center [359, 239] width 27 height 7
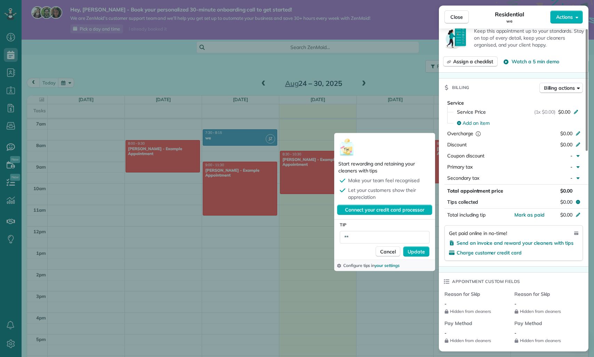
click at [392, 251] on span "Cancel" at bounding box center [388, 251] width 16 height 7
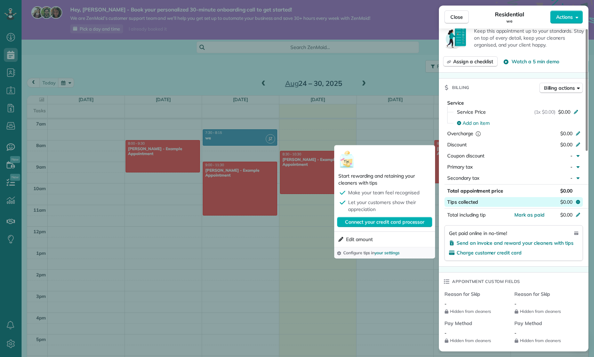
click at [527, 207] on button "Tips collected $0.00" at bounding box center [514, 202] width 138 height 10
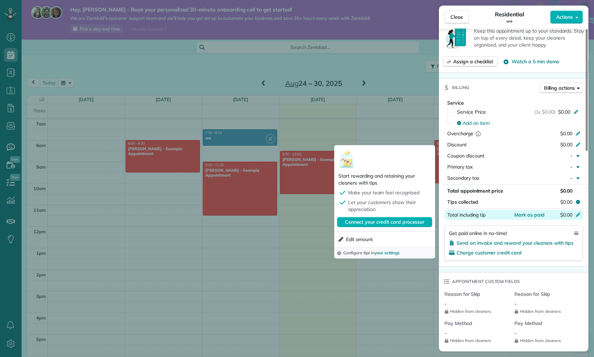
click at [506, 216] on div "Total including tip" at bounding box center [477, 216] width 60 height 8
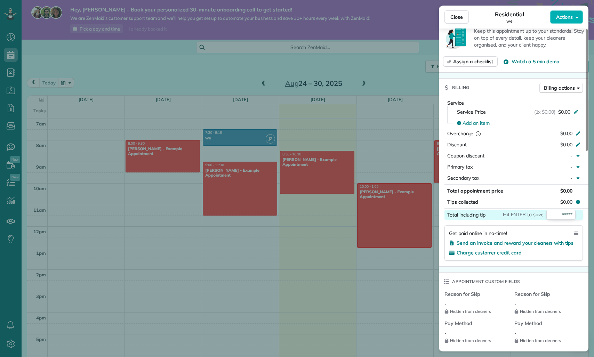
click at [476, 216] on label "Total including tip" at bounding box center [466, 214] width 38 height 8
click at [554, 214] on input "*****" at bounding box center [560, 215] width 29 height 10
drag, startPoint x: 559, startPoint y: 192, endPoint x: 564, endPoint y: 185, distance: 7.8
click at [560, 192] on span "$0.00" at bounding box center [566, 191] width 12 height 6
click at [565, 181] on div "-" at bounding box center [560, 178] width 30 height 7
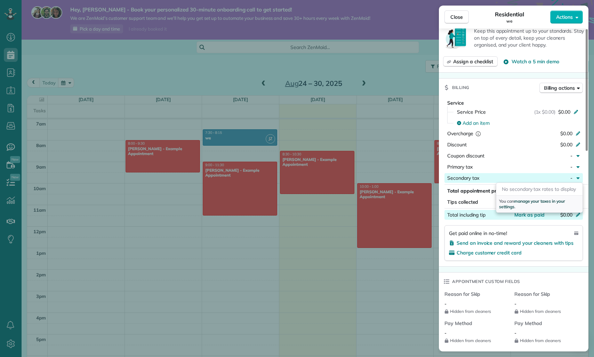
click at [553, 204] on span "manage your taxes in your settings" at bounding box center [532, 204] width 66 height 11
click at [486, 164] on div "Primary tax" at bounding box center [496, 166] width 98 height 7
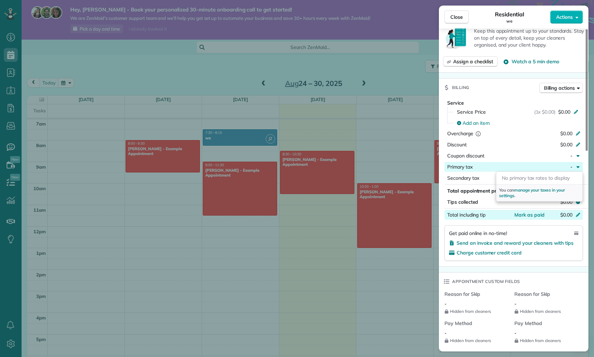
click at [486, 164] on div "Primary tax" at bounding box center [496, 166] width 98 height 7
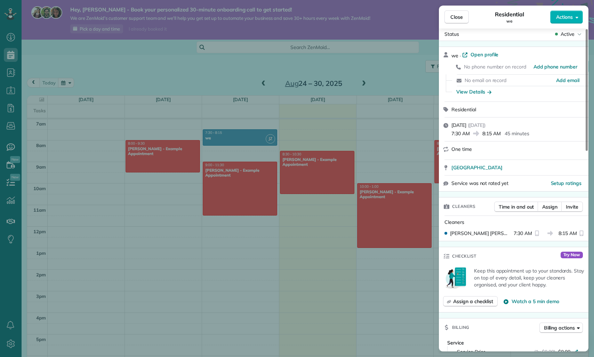
scroll to position [11, 0]
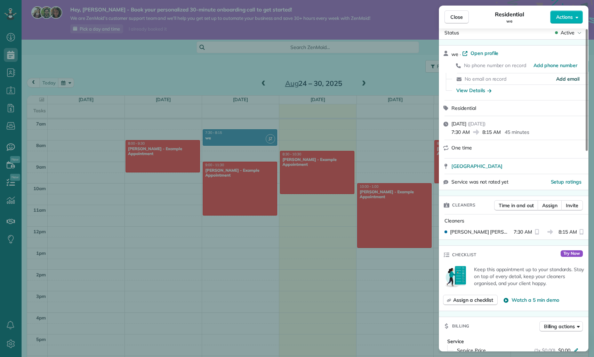
click at [572, 77] on span "Add email" at bounding box center [567, 78] width 23 height 7
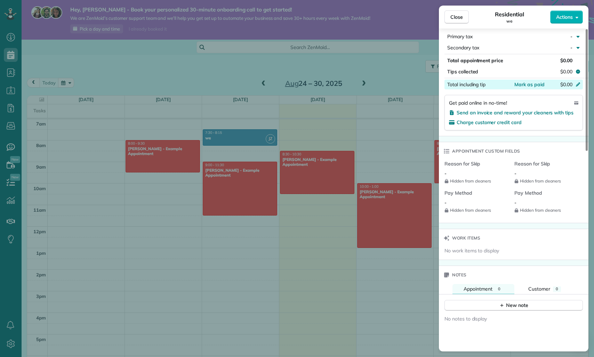
scroll to position [386, 0]
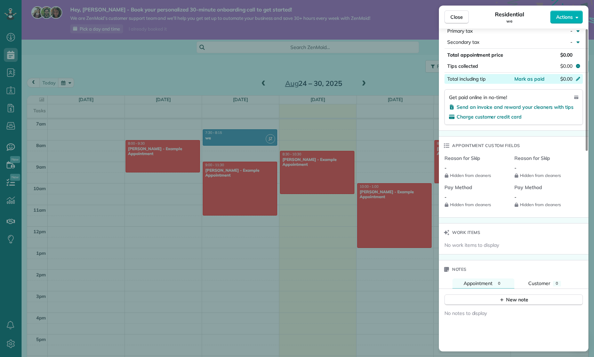
drag, startPoint x: 561, startPoint y: 207, endPoint x: 448, endPoint y: 157, distance: 123.8
click at [448, 157] on div "Reason for Skip - Hidden from cleaners Reason for Skip - Hidden from cleaners P…" at bounding box center [515, 184] width 140 height 58
click at [448, 157] on span "Reason for Skip" at bounding box center [477, 158] width 64 height 7
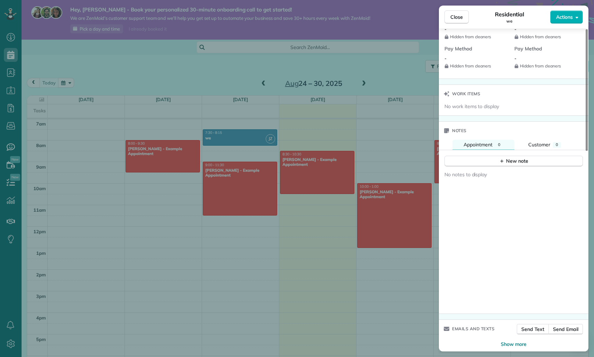
scroll to position [531, 0]
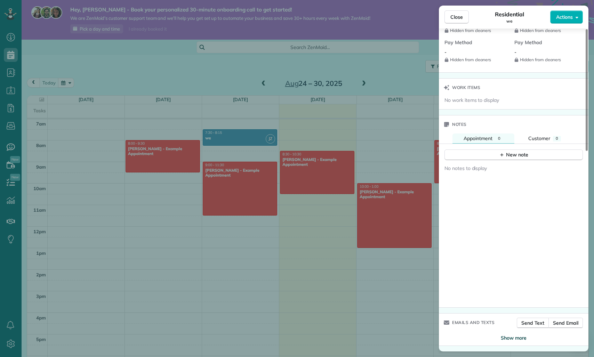
click at [513, 338] on span "Show more" at bounding box center [514, 338] width 26 height 7
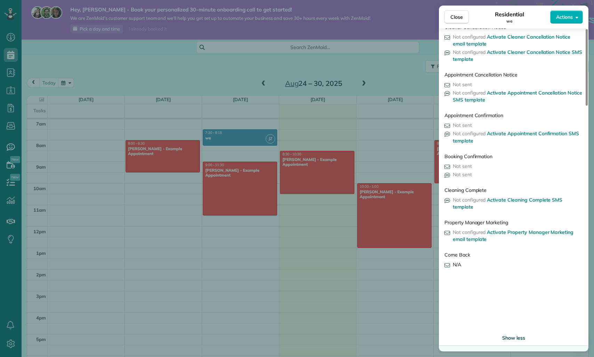
click at [508, 335] on span "Show less" at bounding box center [513, 338] width 23 height 7
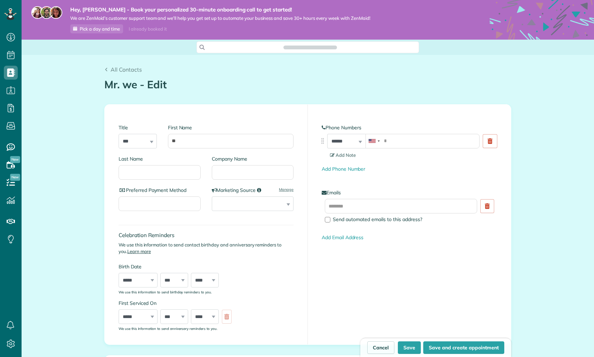
scroll to position [357, 22]
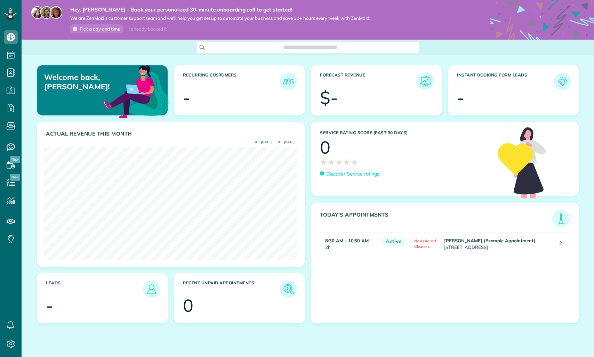
scroll to position [112, 253]
click at [11, 343] on icon at bounding box center [11, 344] width 14 height 14
